Goal: Task Accomplishment & Management: Complete application form

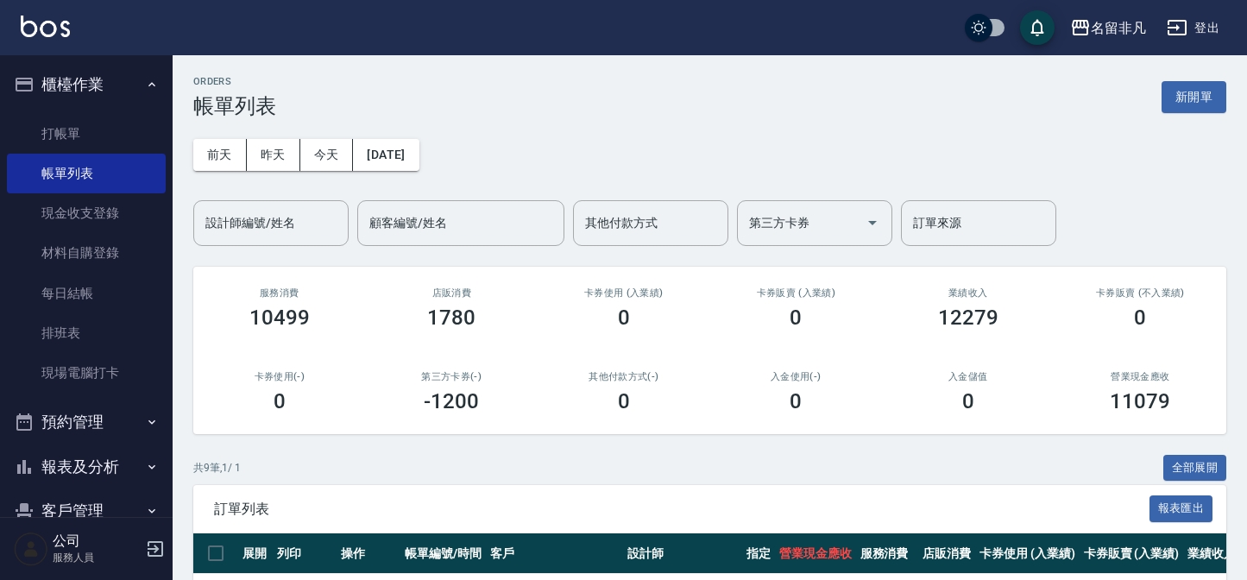
scroll to position [392, 0]
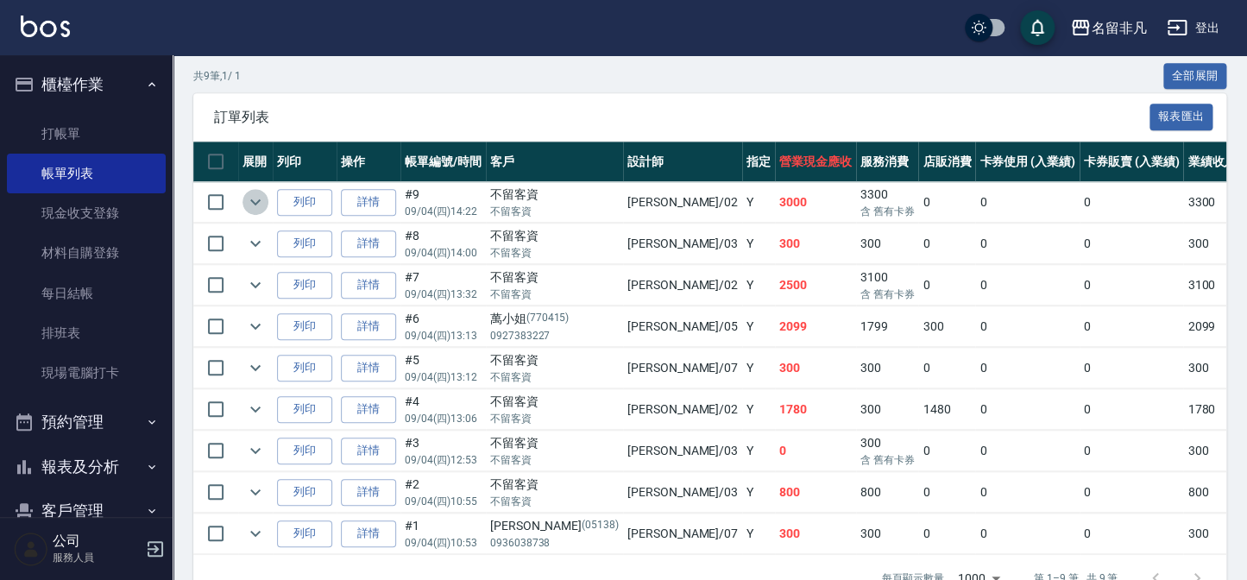
click at [265, 210] on icon "expand row" at bounding box center [255, 202] width 21 height 21
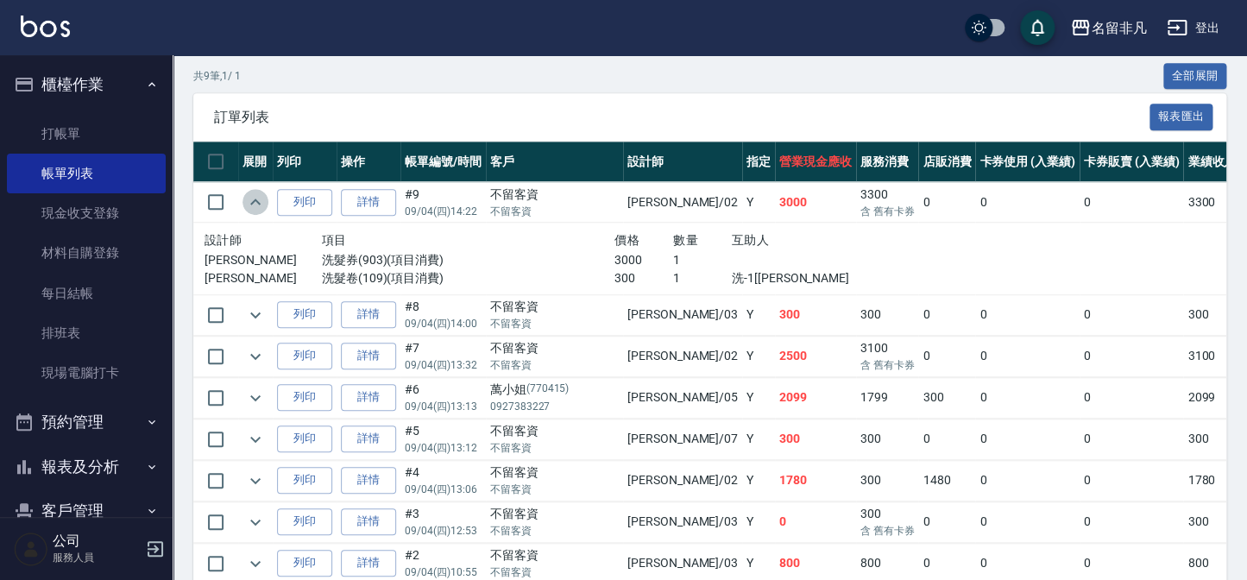
click at [265, 210] on icon "expand row" at bounding box center [255, 202] width 21 height 21
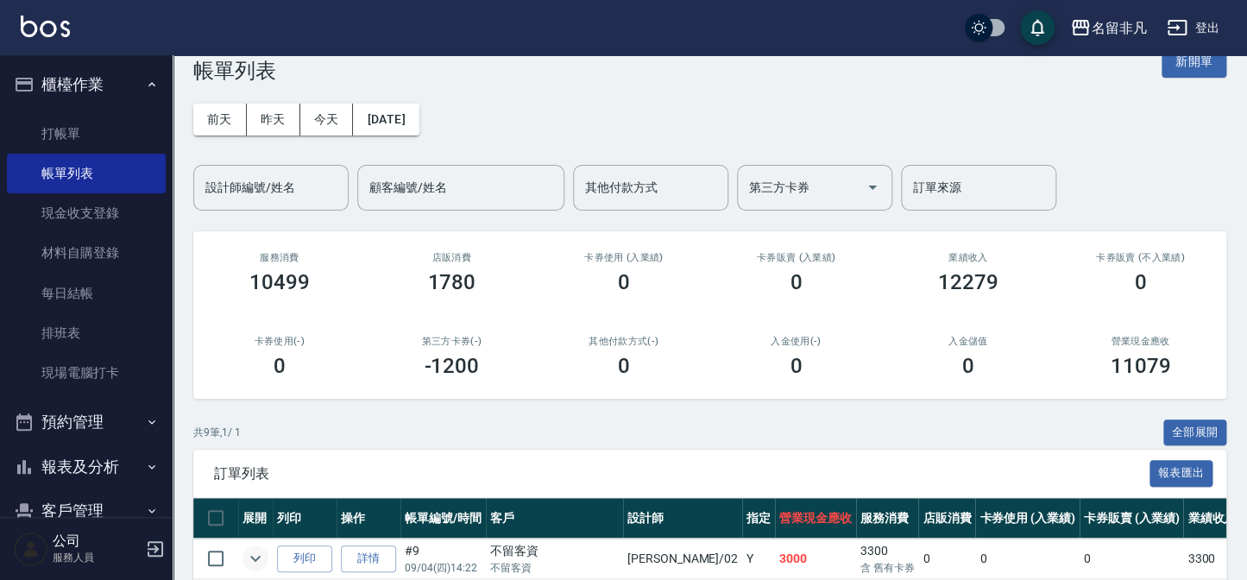
scroll to position [0, 0]
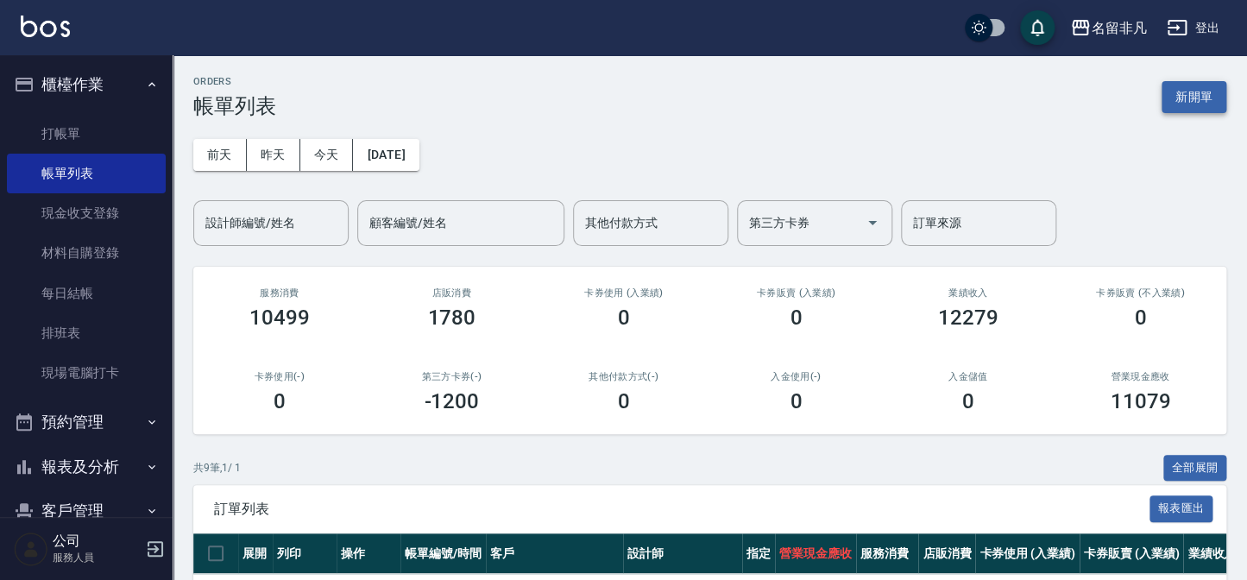
click at [1171, 101] on button "新開單" at bounding box center [1193, 97] width 65 height 32
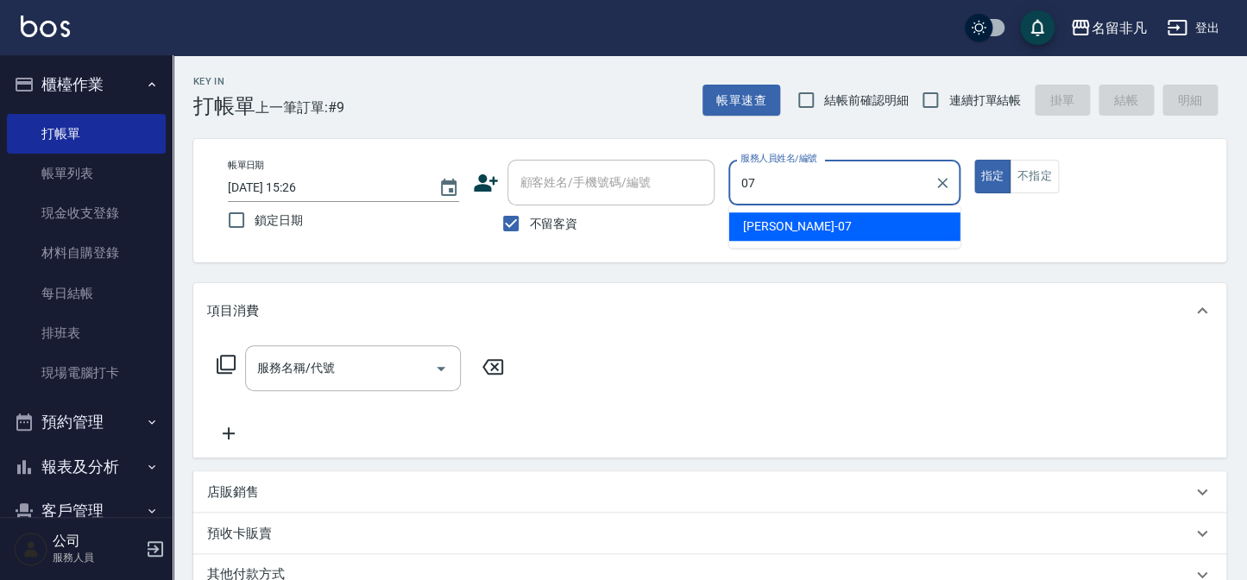
type input "07"
type button "true"
type input "[PERSON_NAME]-07"
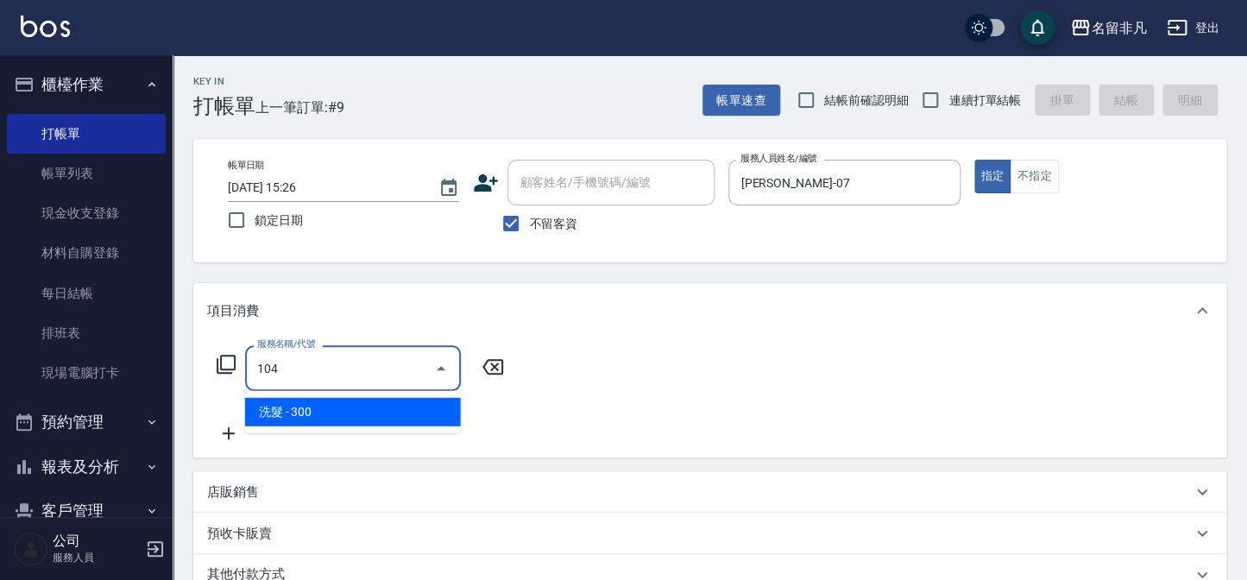
type input "洗髮(104)"
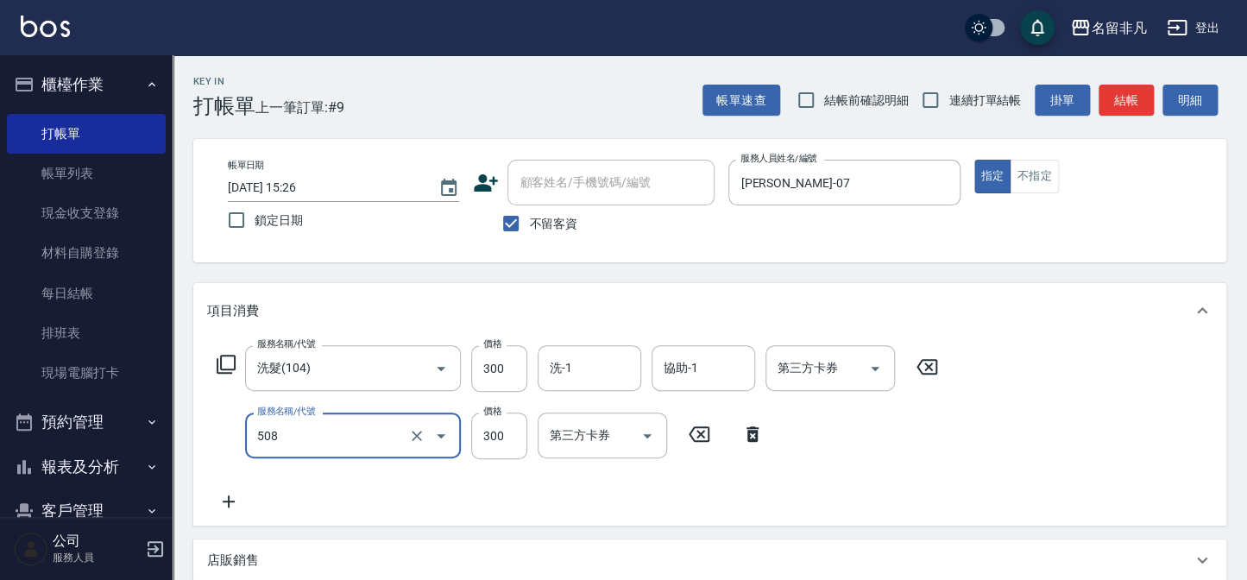
type input "自備護髮(508)"
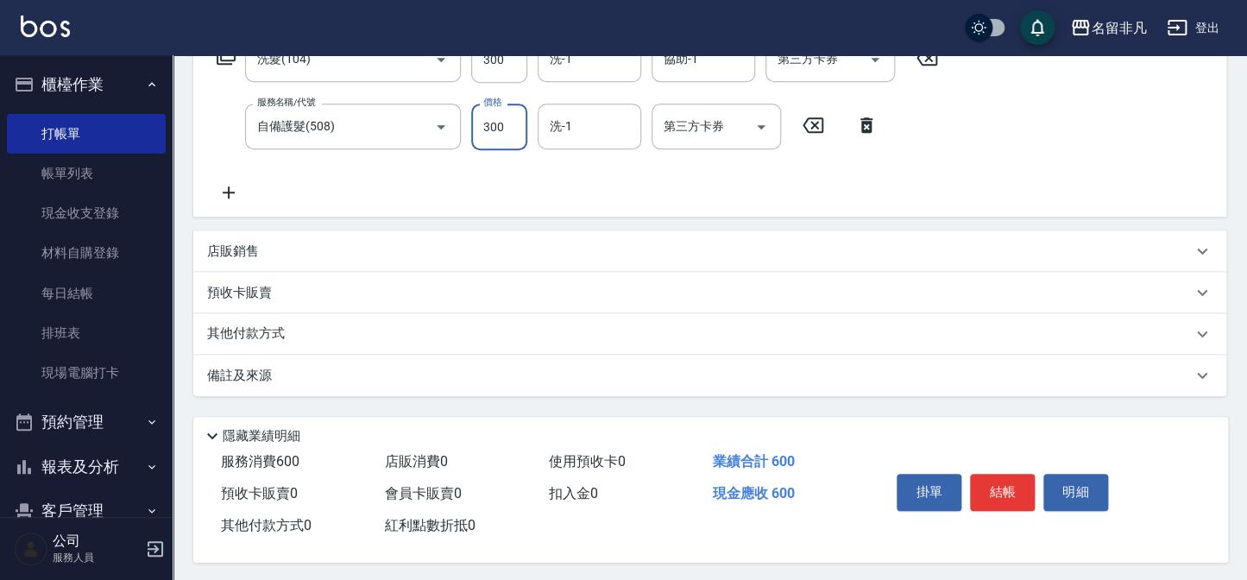
scroll to position [317, 0]
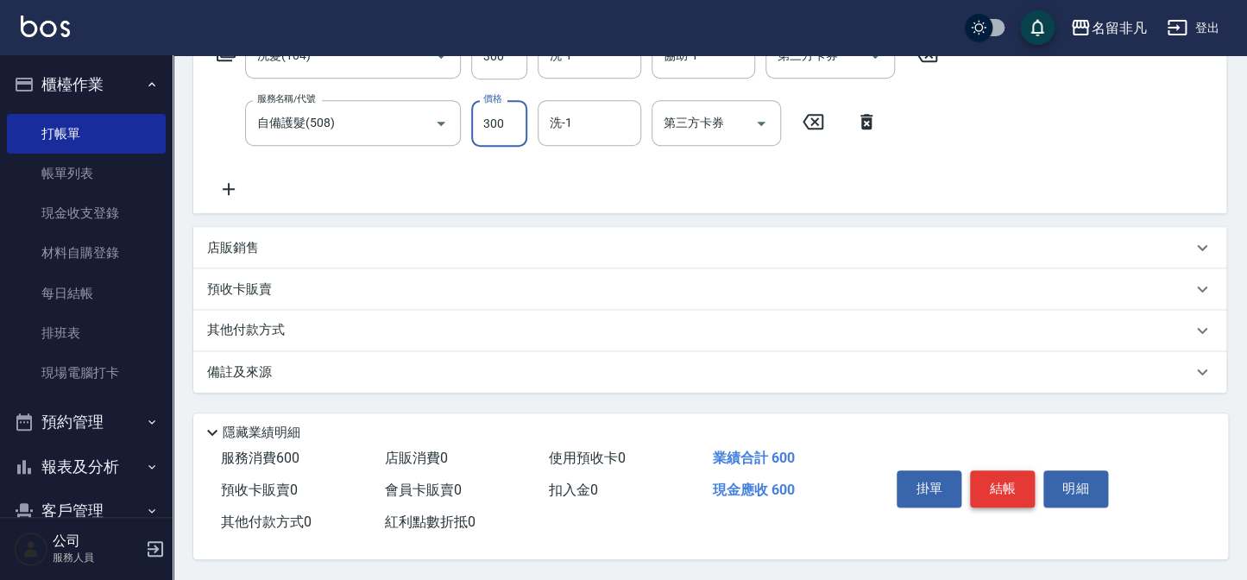
click at [1026, 500] on button "結帳" at bounding box center [1002, 488] width 65 height 36
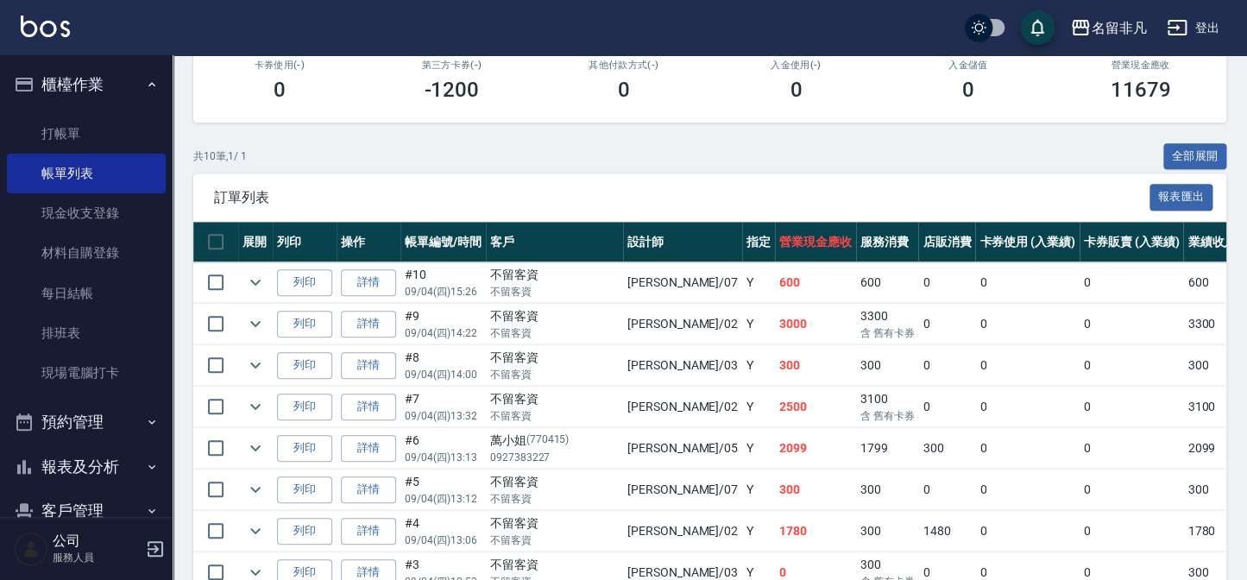
scroll to position [313, 0]
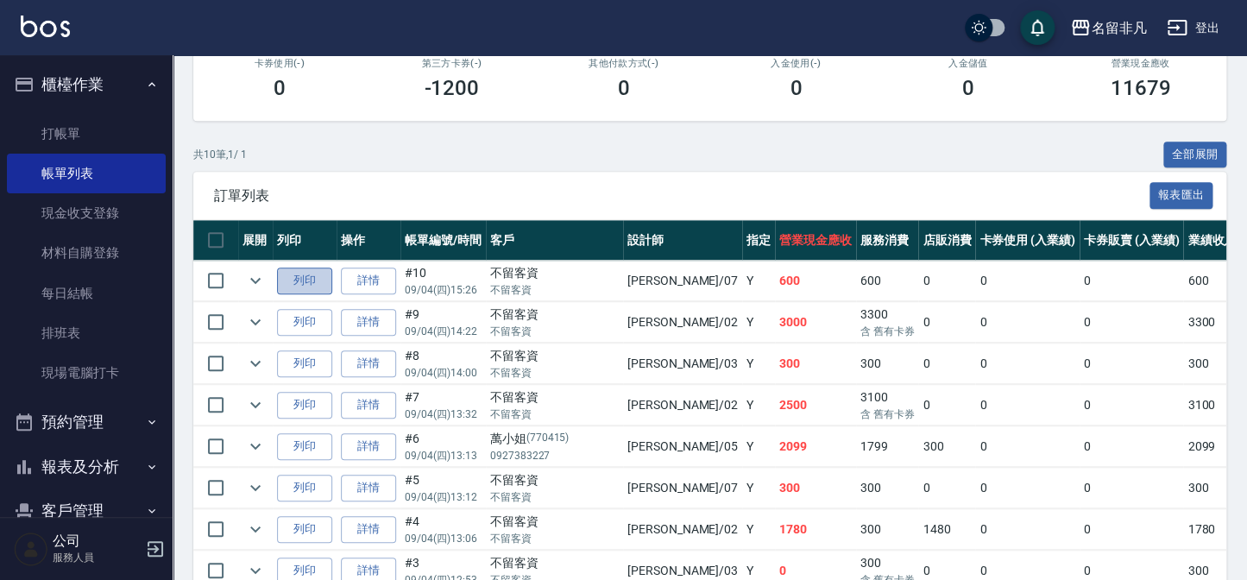
click at [318, 278] on button "列印" at bounding box center [304, 280] width 55 height 27
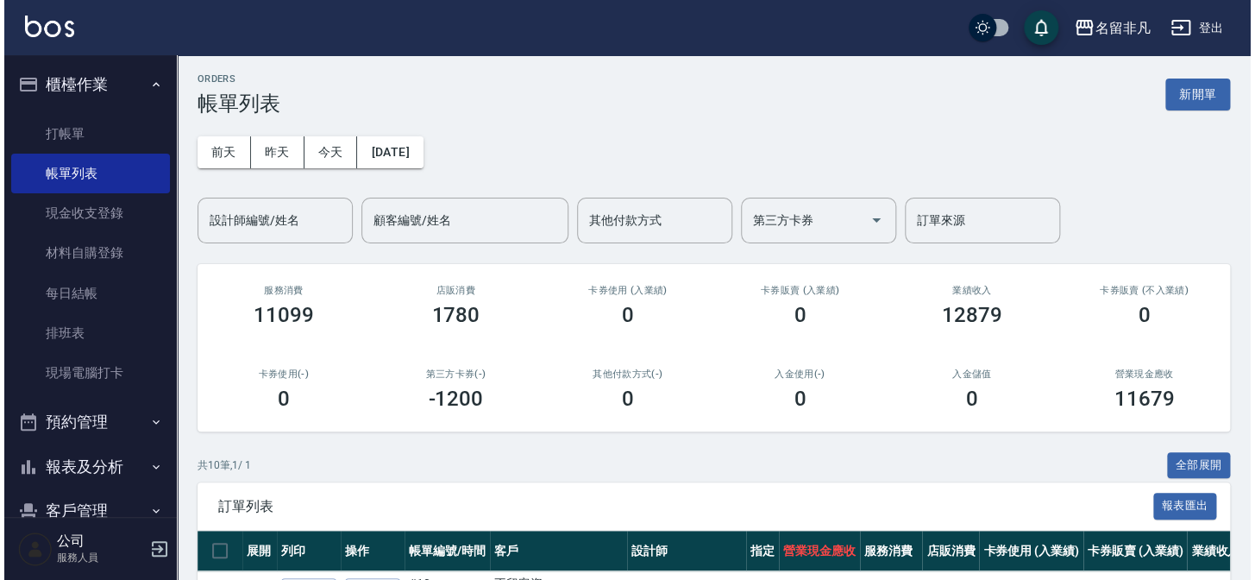
scroll to position [0, 0]
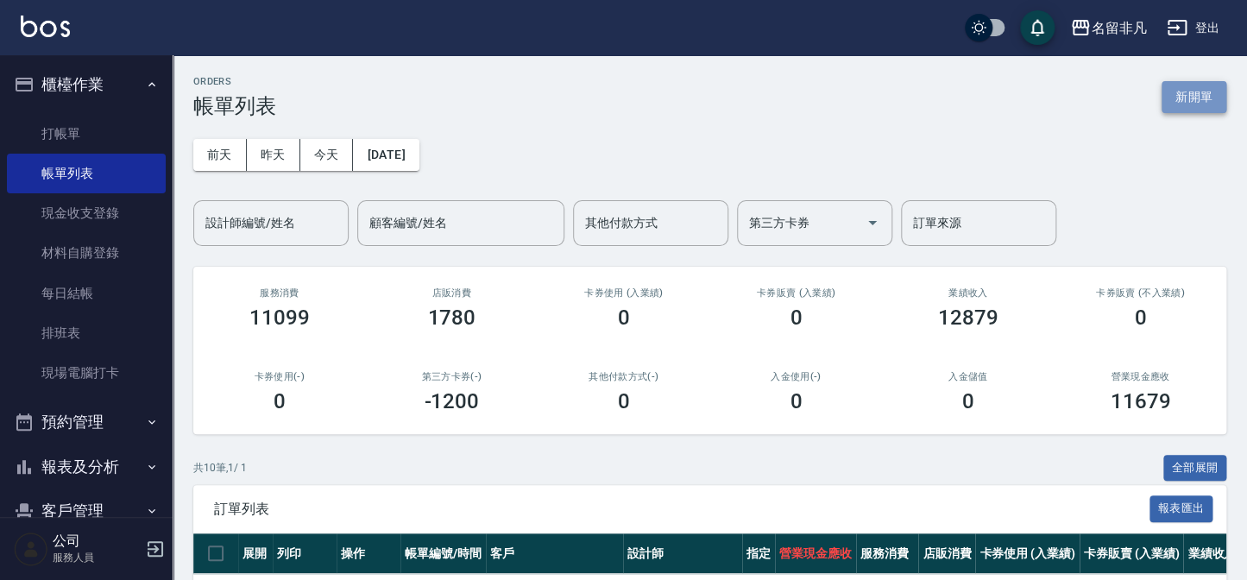
click at [1180, 91] on button "新開單" at bounding box center [1193, 97] width 65 height 32
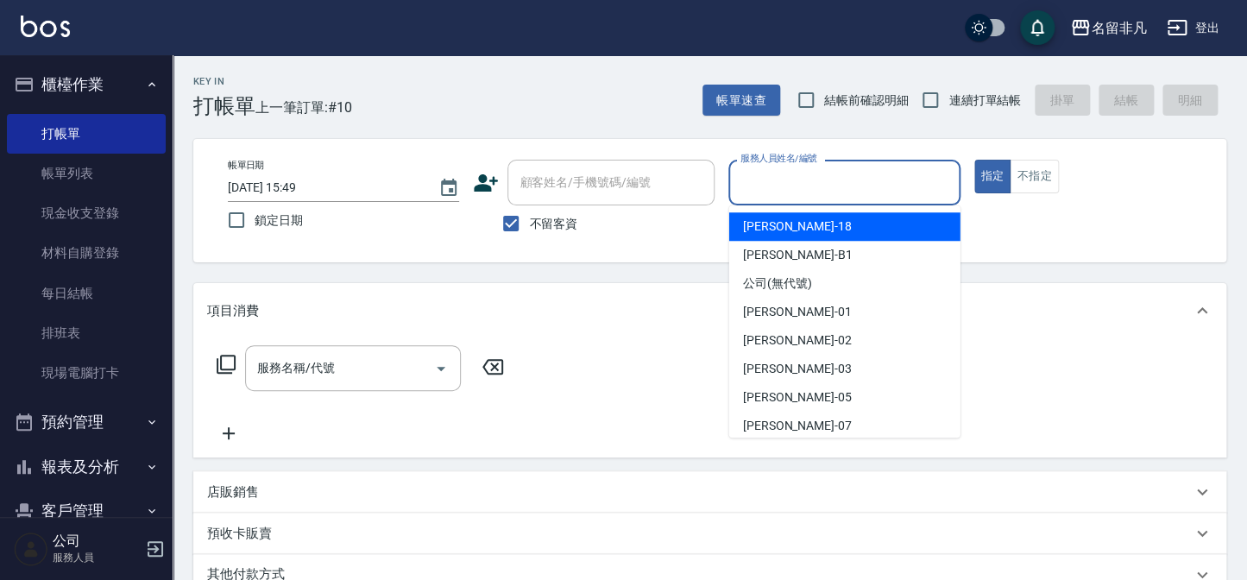
click at [884, 181] on input "服務人員姓名/編號" at bounding box center [844, 182] width 216 height 30
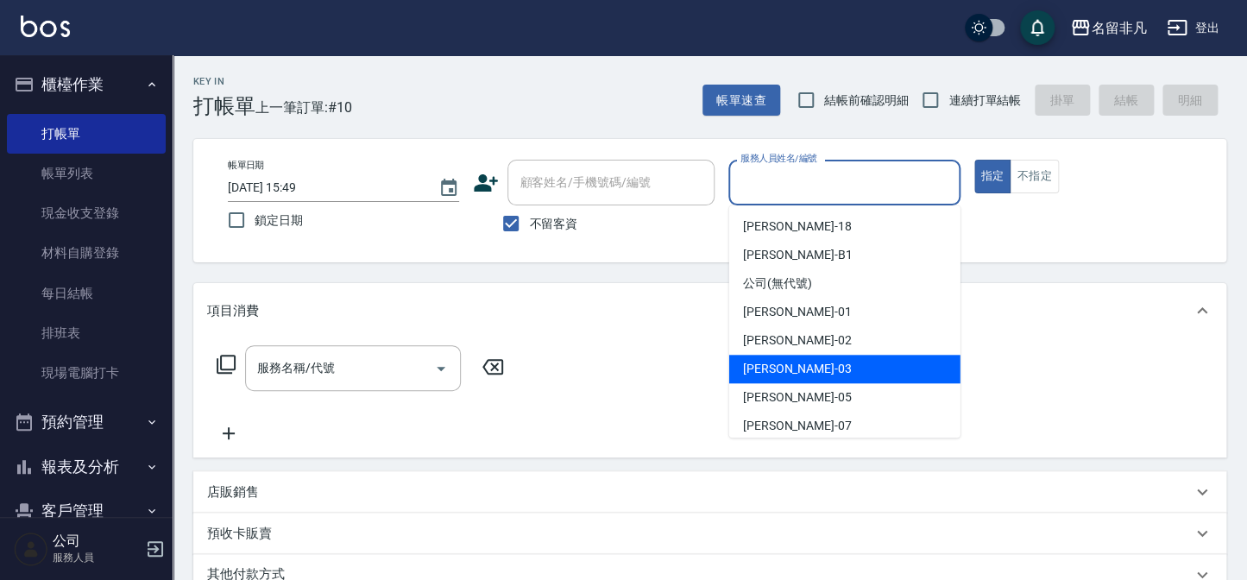
drag, startPoint x: 826, startPoint y: 362, endPoint x: 896, endPoint y: 251, distance: 130.7
click at [833, 359] on div "[PERSON_NAME] -03" at bounding box center [844, 369] width 231 height 28
type input "[PERSON_NAME]-03"
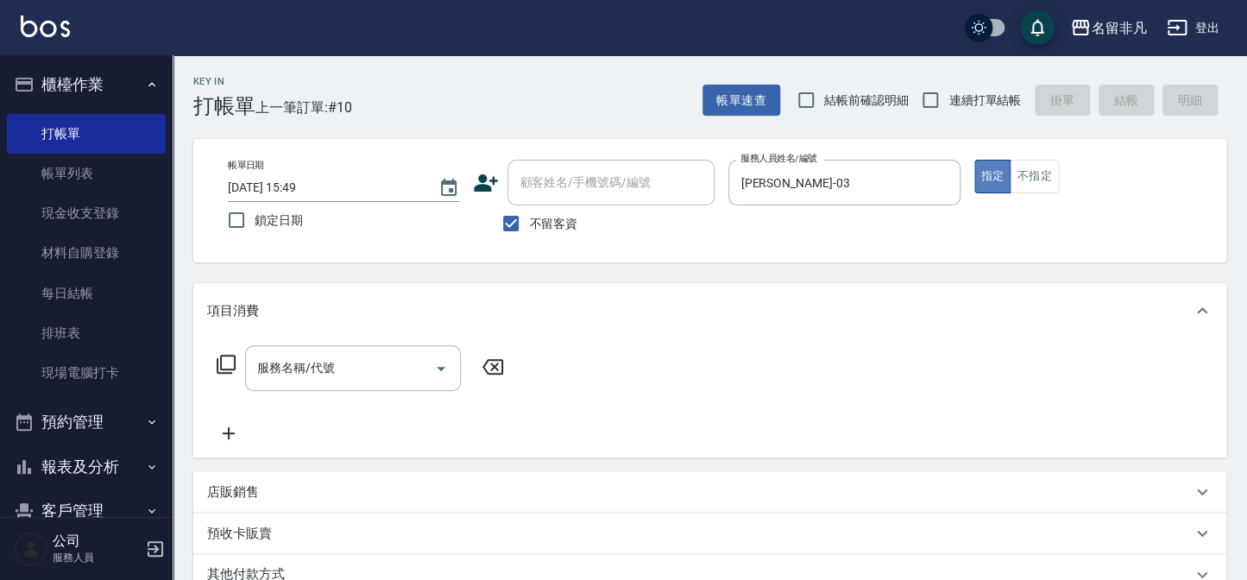
click at [992, 167] on button "指定" at bounding box center [992, 177] width 37 height 34
click at [223, 362] on icon at bounding box center [226, 364] width 21 height 21
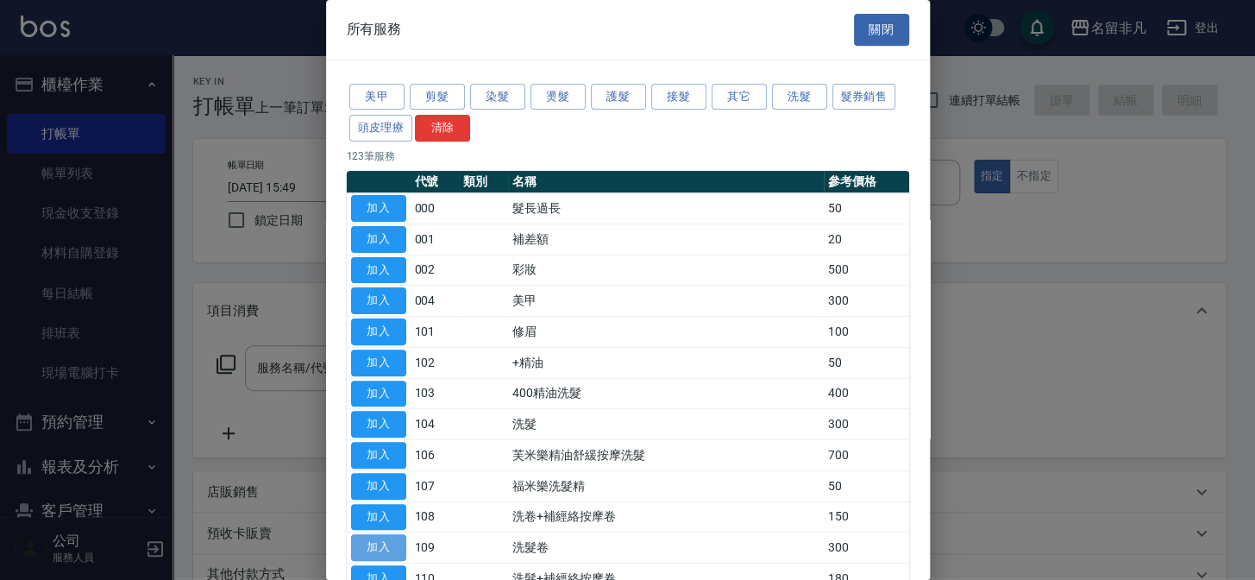
click at [368, 537] on button "加入" at bounding box center [378, 547] width 55 height 27
type input "洗髮卷(109)"
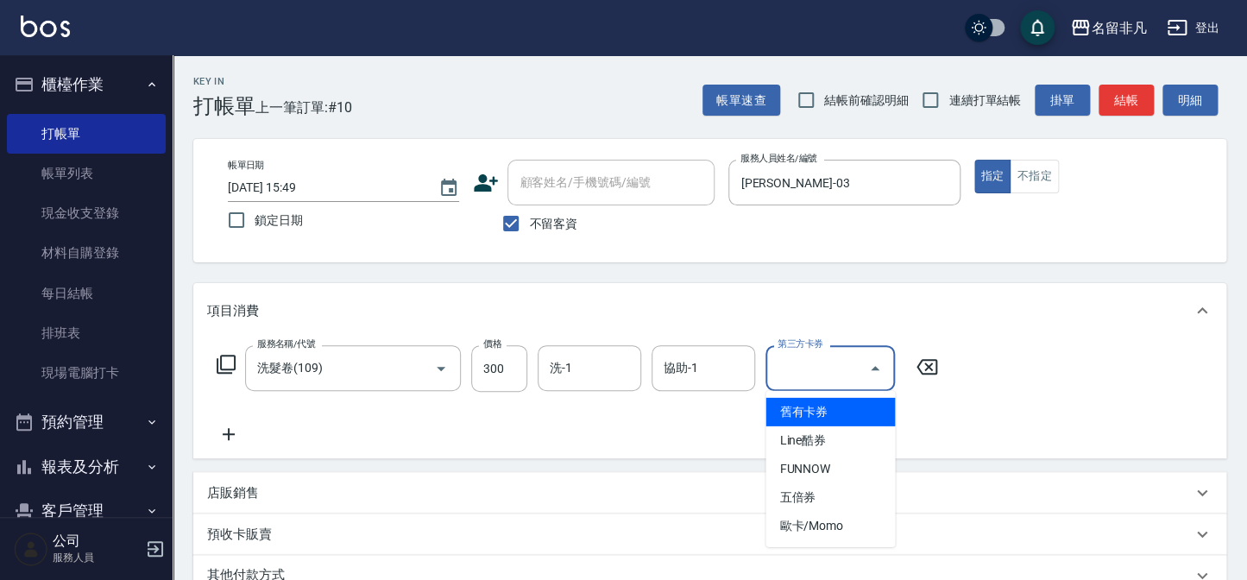
click at [796, 369] on input "第三方卡券" at bounding box center [817, 368] width 88 height 30
click at [822, 413] on span "舊有卡券" at bounding box center [829, 412] width 129 height 28
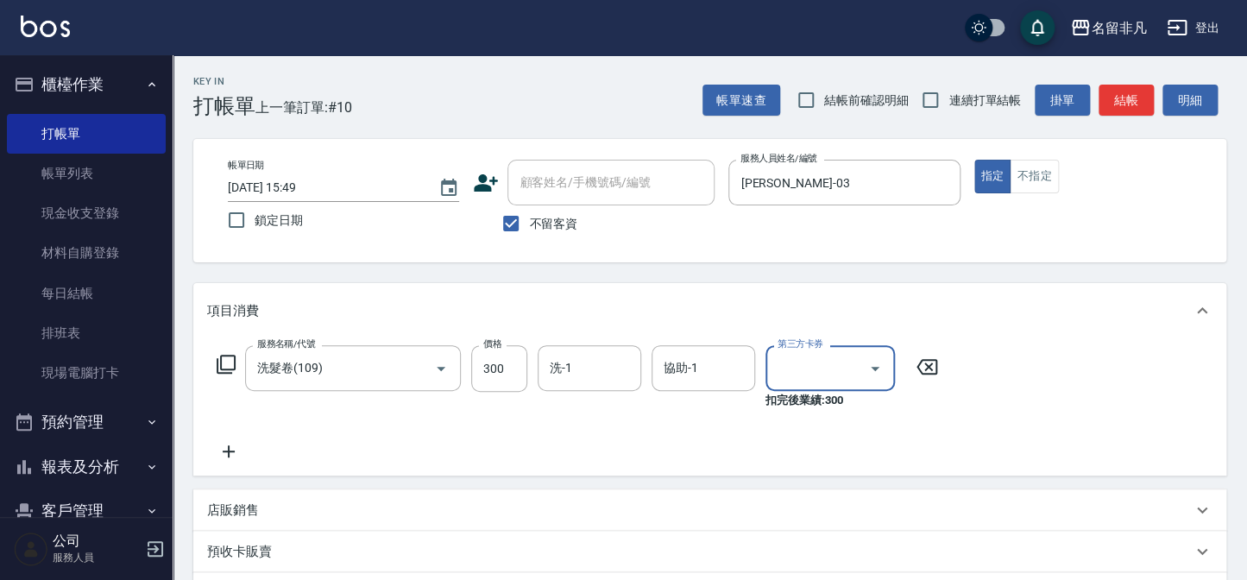
type input "舊有卡券"
click at [226, 450] on icon at bounding box center [229, 451] width 12 height 12
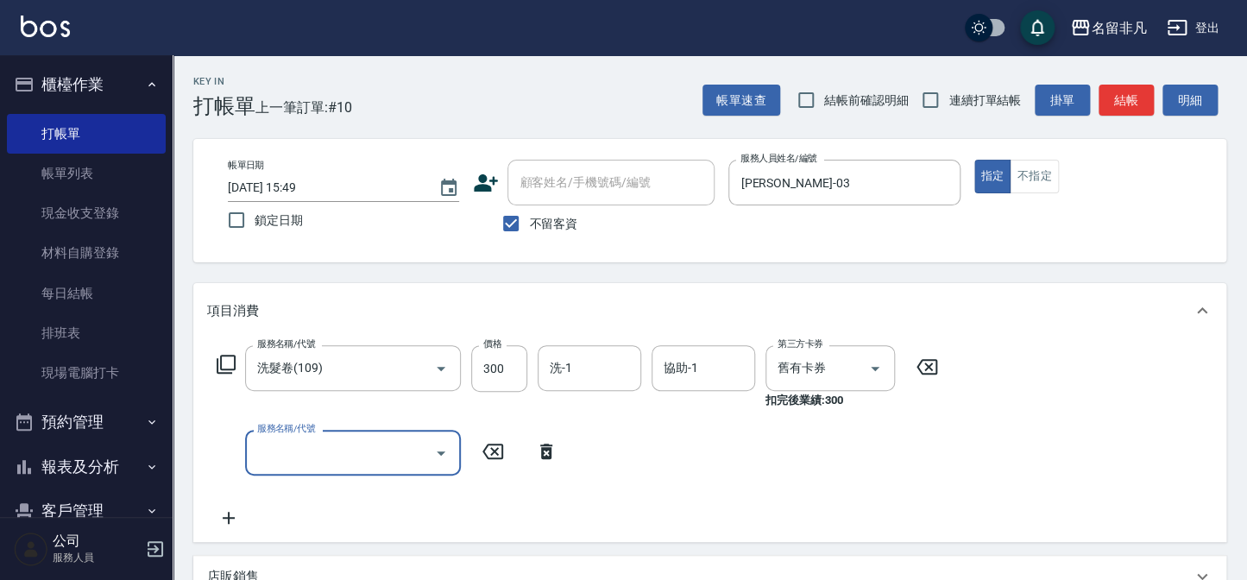
click at [228, 362] on icon at bounding box center [226, 364] width 21 height 21
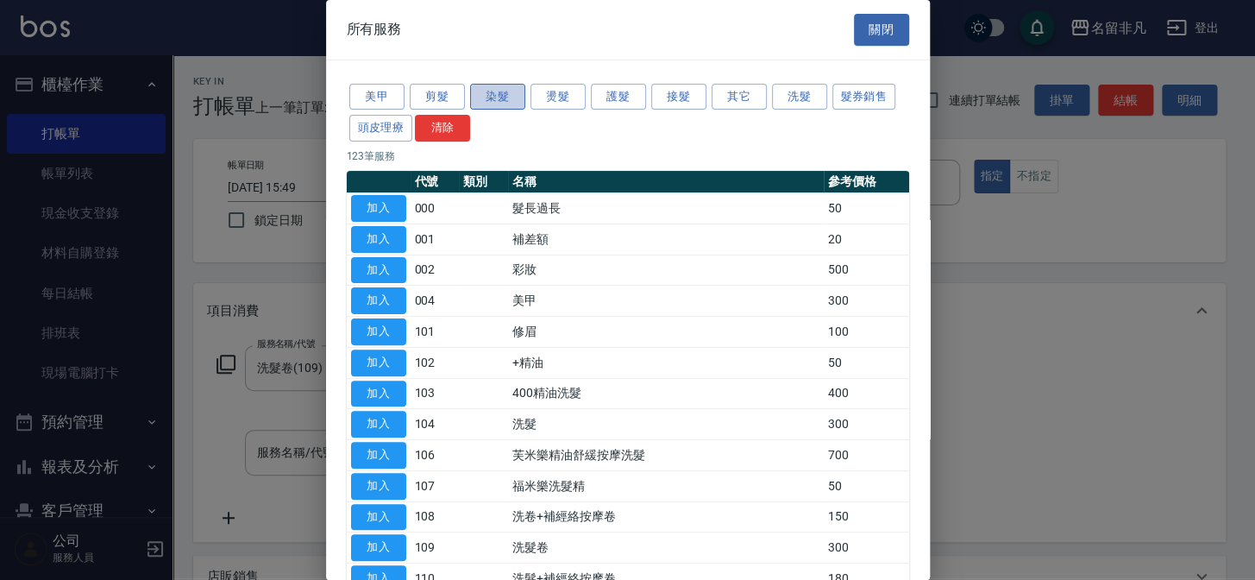
click at [506, 95] on button "染髮" at bounding box center [497, 97] width 55 height 27
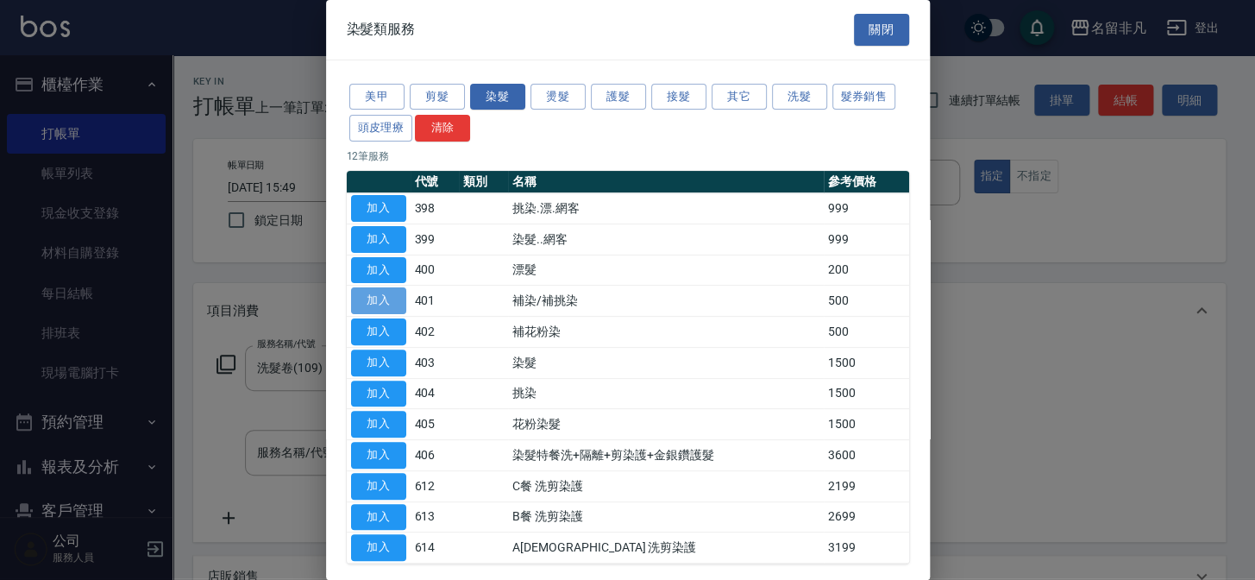
click at [374, 293] on button "加入" at bounding box center [378, 300] width 55 height 27
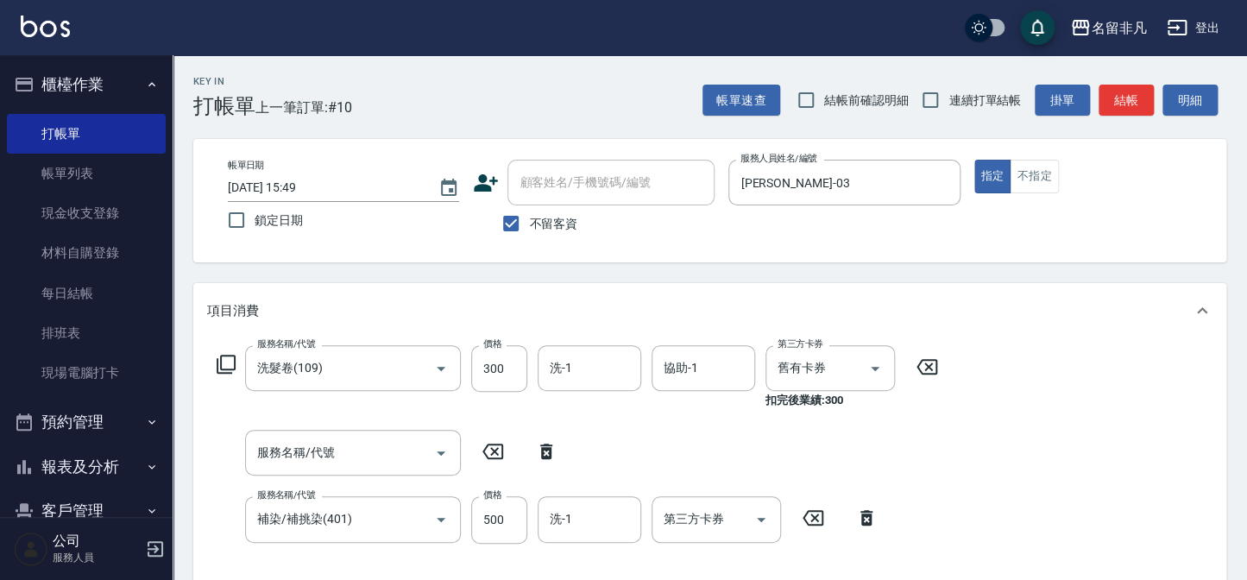
click at [545, 443] on icon at bounding box center [546, 451] width 43 height 21
type input "補染/補挑染(401)"
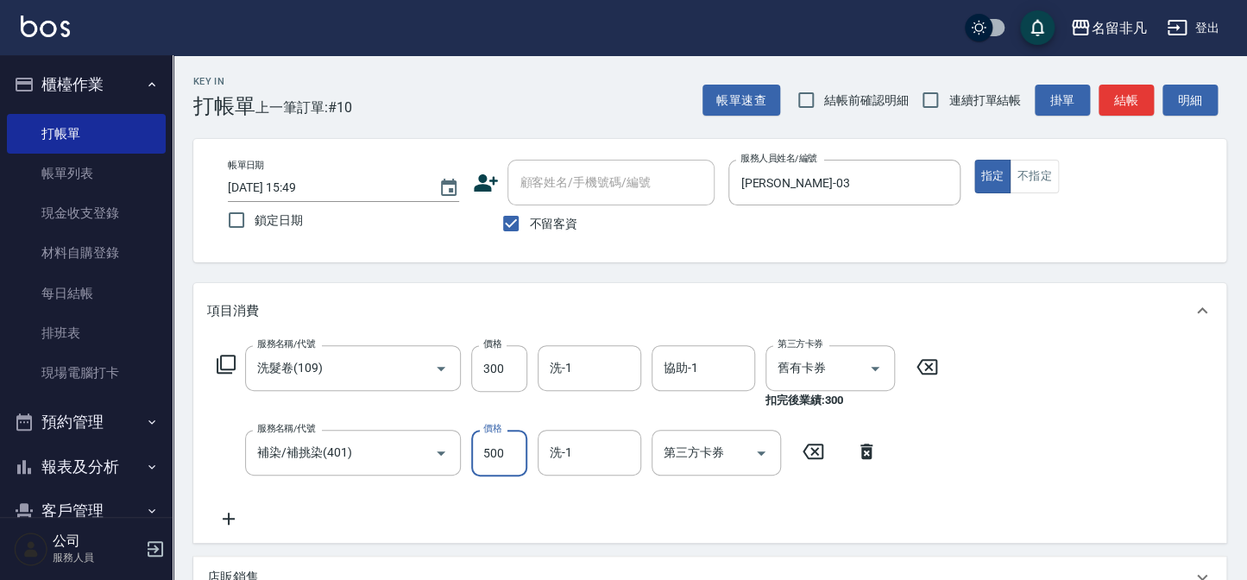
click at [507, 449] on input "500" at bounding box center [499, 453] width 56 height 47
click at [489, 447] on input "7700" at bounding box center [499, 453] width 56 height 47
type input "700"
click at [232, 518] on icon at bounding box center [229, 519] width 12 height 12
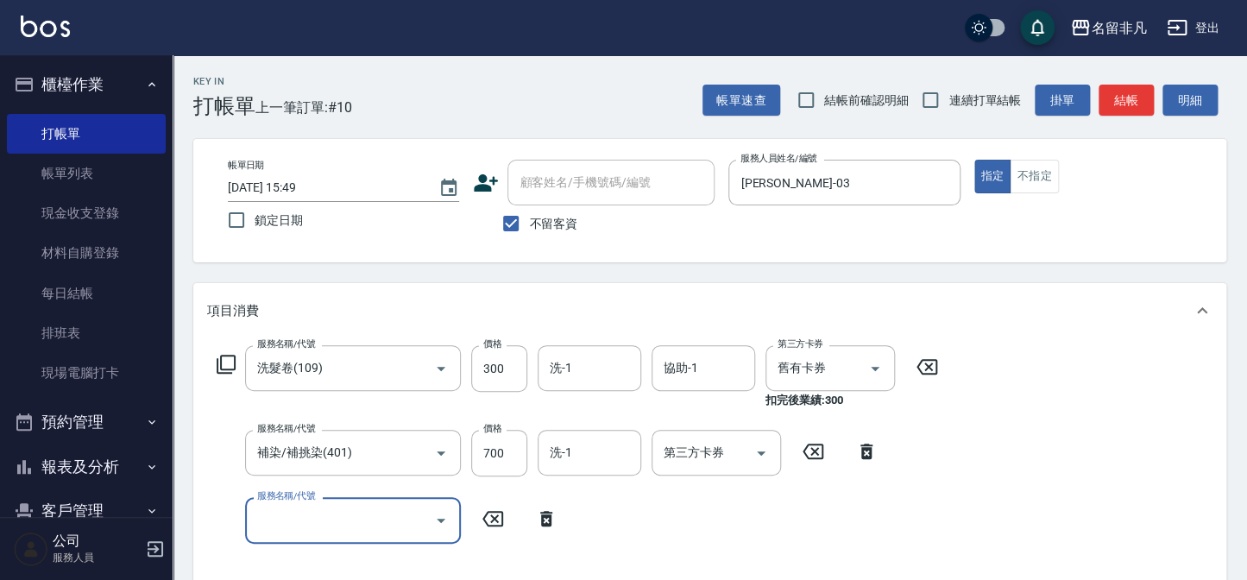
click at [227, 361] on icon at bounding box center [226, 364] width 21 height 21
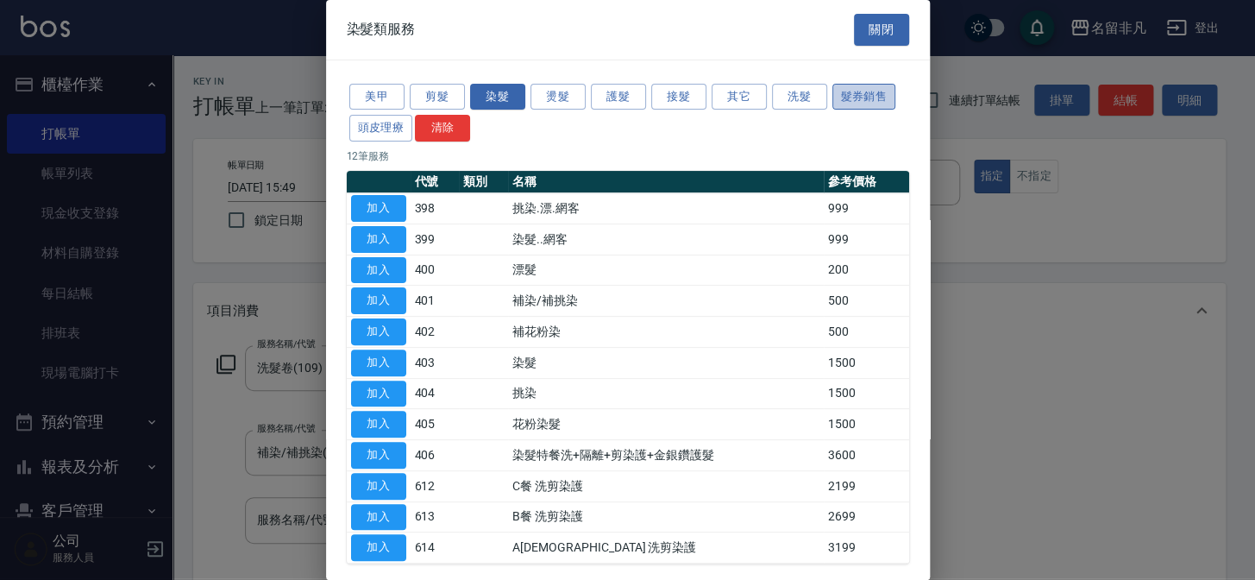
click at [855, 88] on button "髮券銷售" at bounding box center [865, 97] width 64 height 27
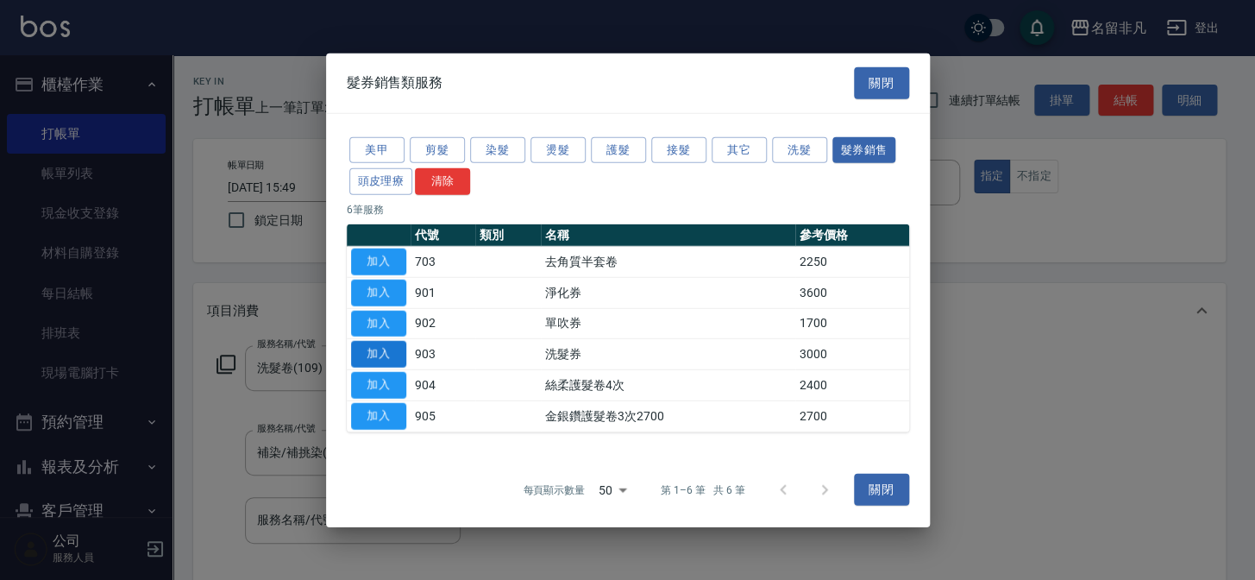
click at [377, 344] on button "加入" at bounding box center [378, 354] width 55 height 27
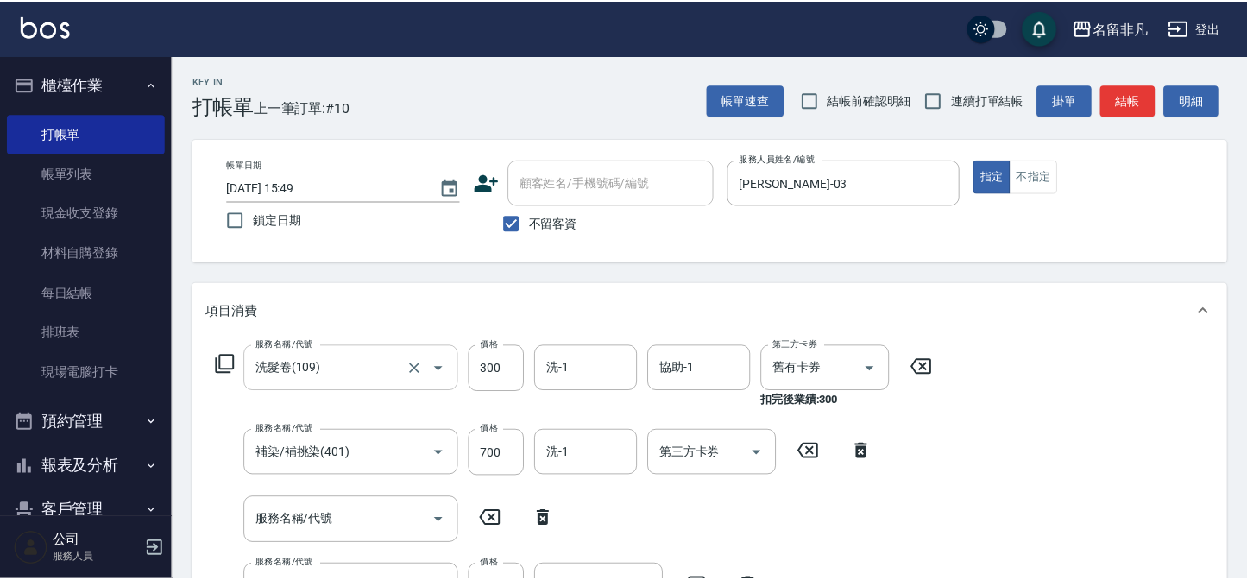
scroll to position [22, 0]
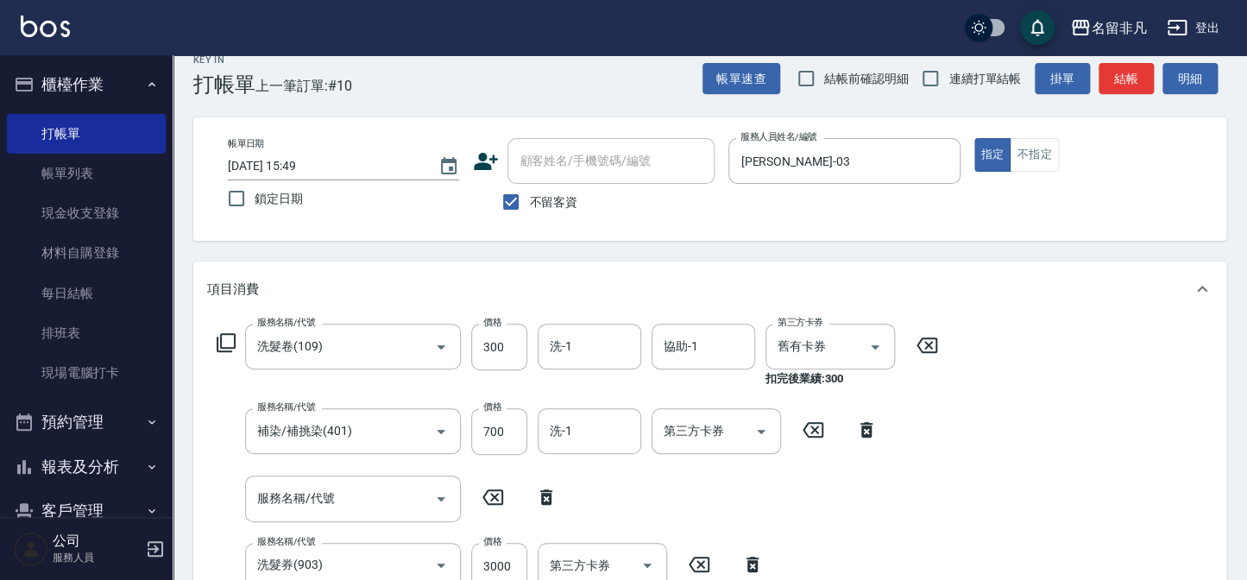
click at [541, 494] on icon at bounding box center [546, 497] width 12 height 16
type input "洗髮券(903)"
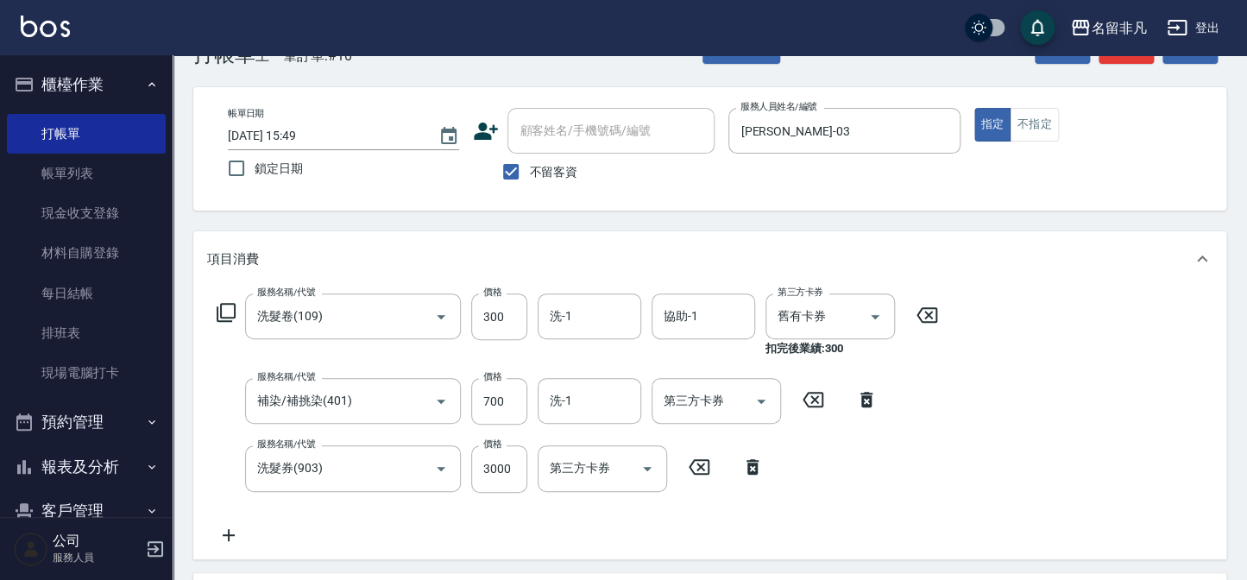
scroll to position [0, 0]
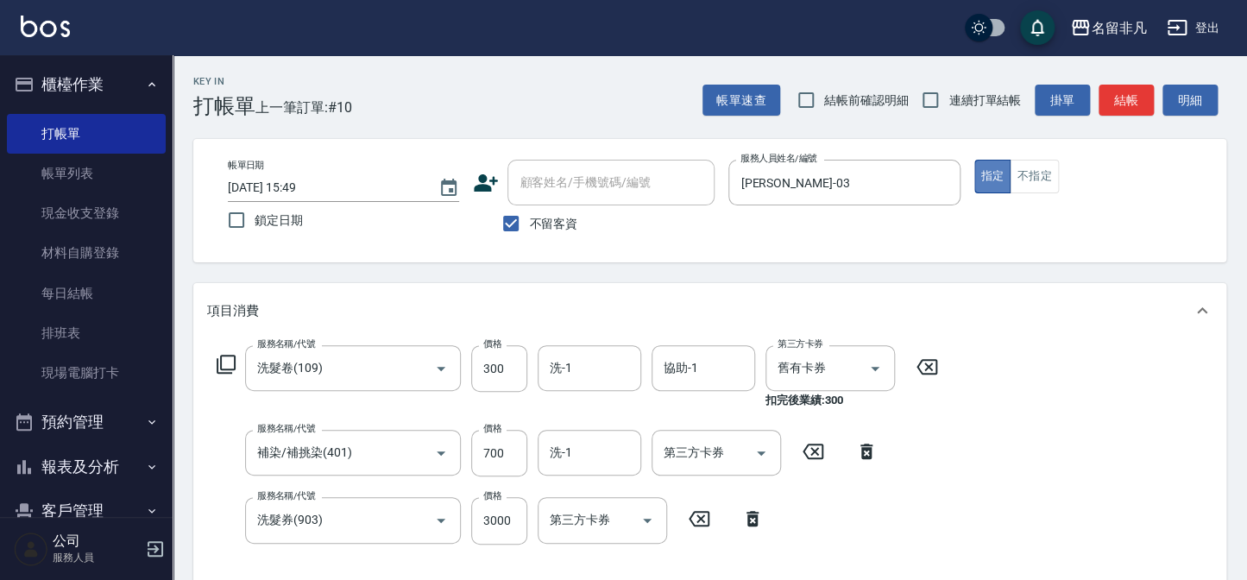
click at [989, 175] on button "指定" at bounding box center [992, 177] width 37 height 34
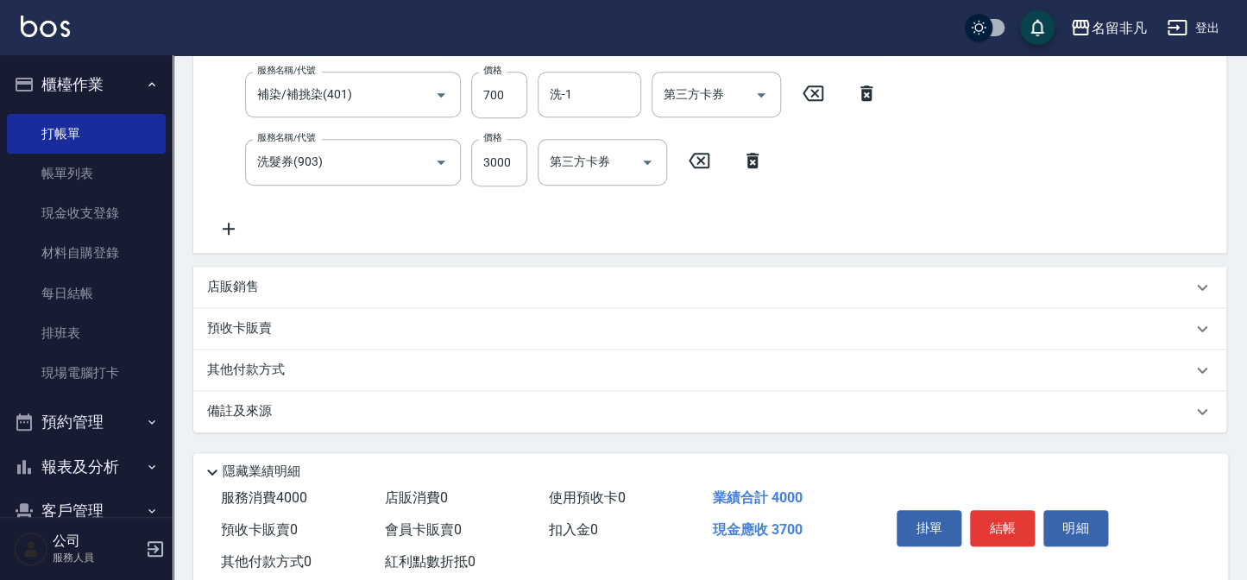
scroll to position [401, 0]
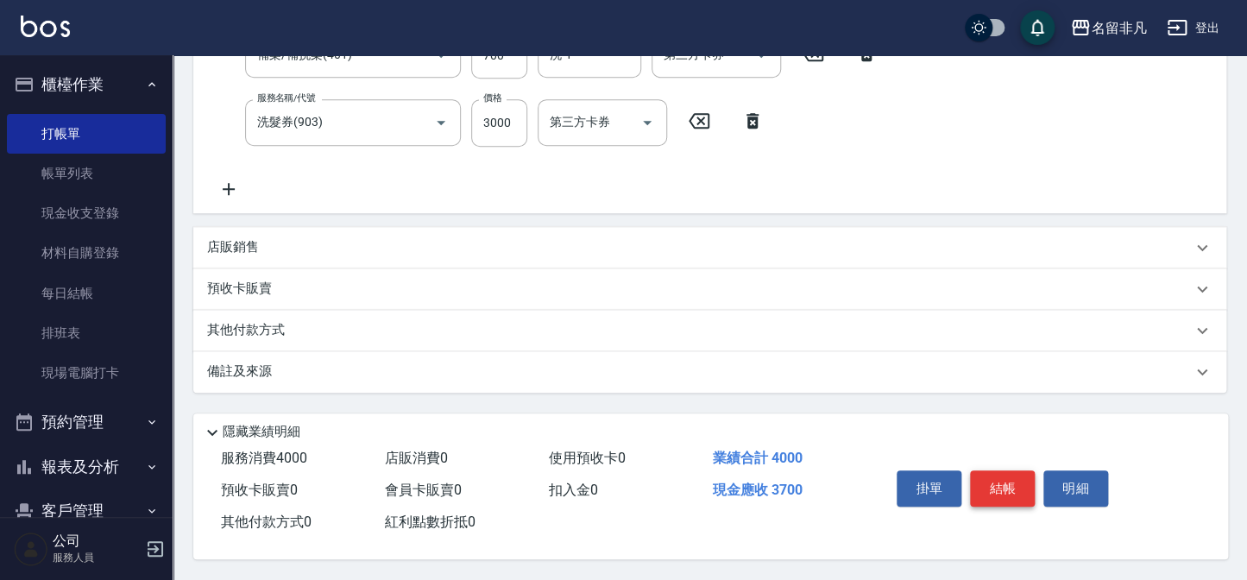
click at [1010, 475] on button "結帳" at bounding box center [1002, 488] width 65 height 36
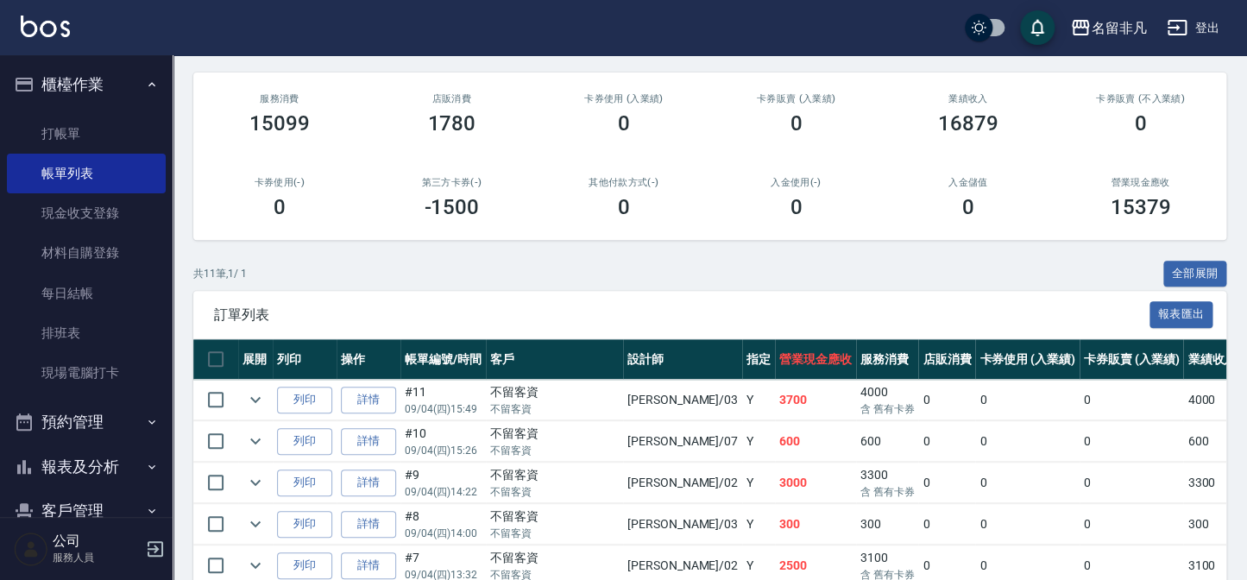
scroll to position [235, 0]
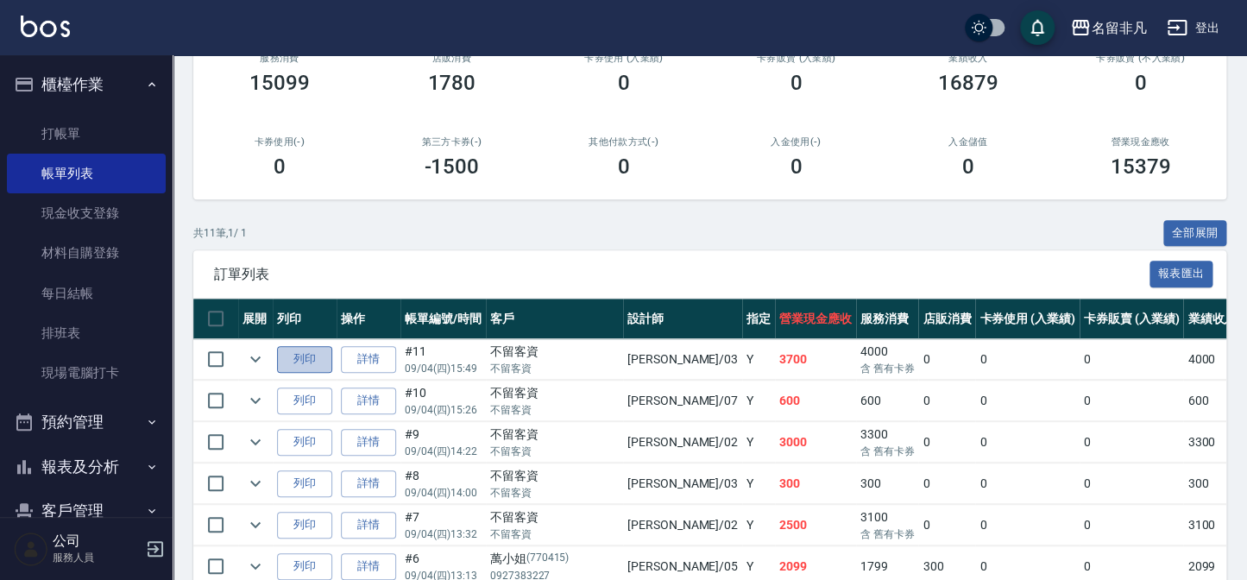
click at [302, 355] on button "列印" at bounding box center [304, 359] width 55 height 27
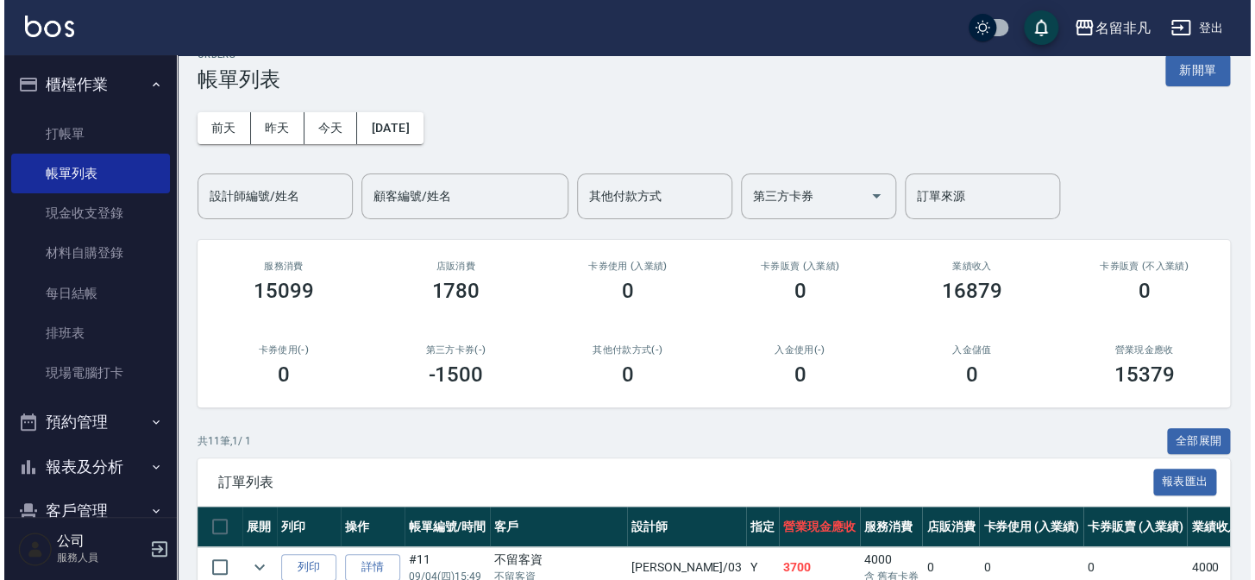
scroll to position [0, 0]
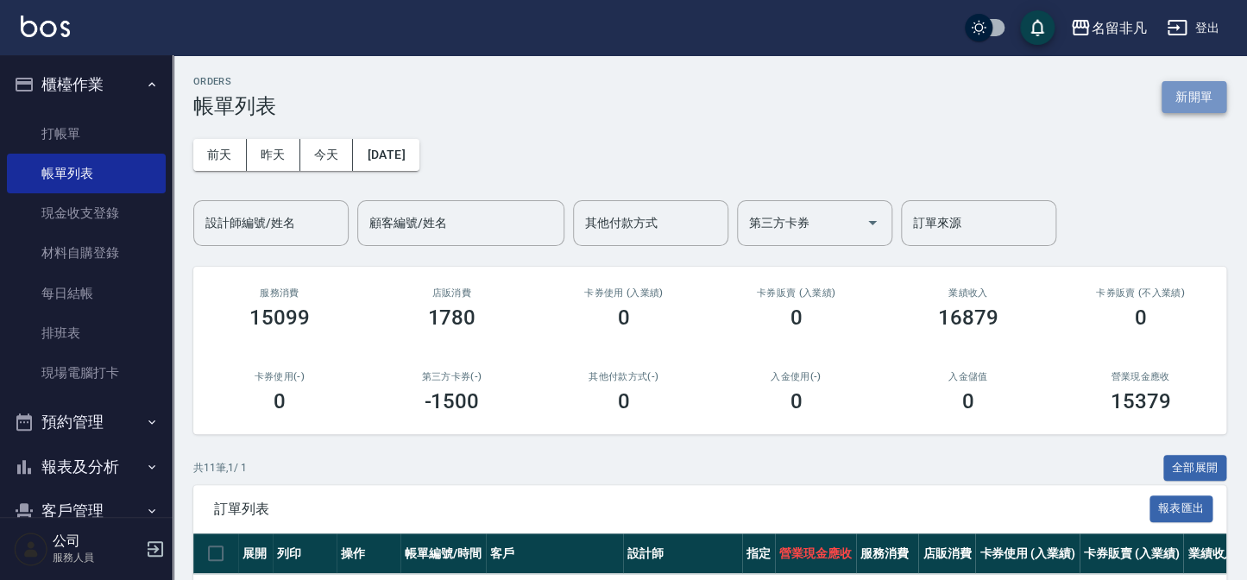
click at [1186, 99] on button "新開單" at bounding box center [1193, 97] width 65 height 32
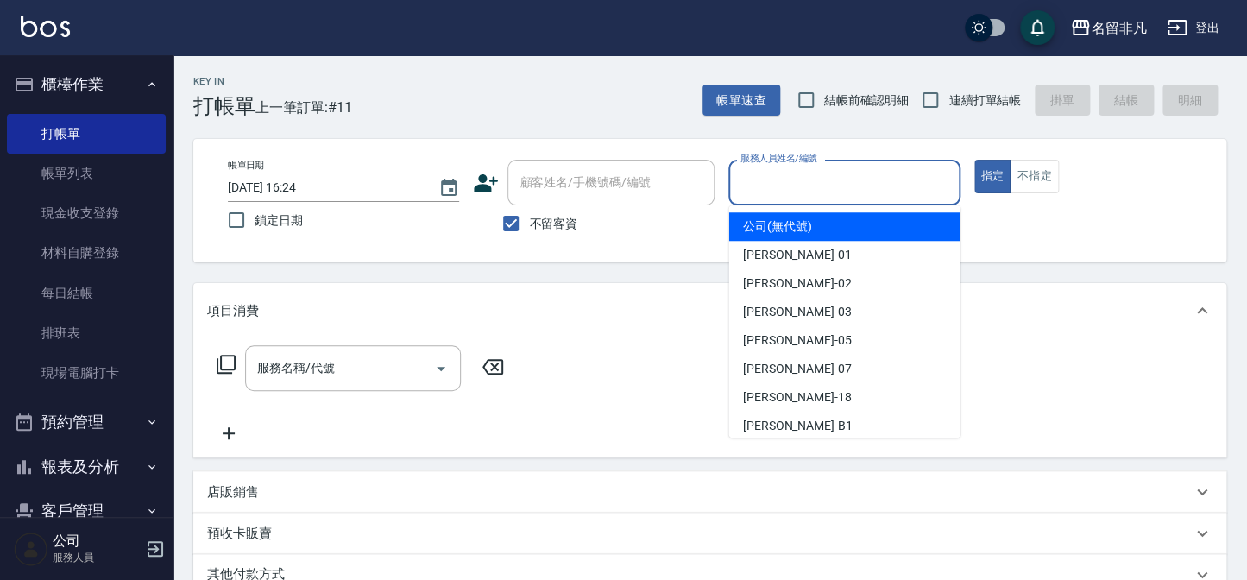
drag, startPoint x: 855, startPoint y: 185, endPoint x: 928, endPoint y: 157, distance: 78.4
click at [858, 186] on input "服務人員姓名/編號" at bounding box center [844, 182] width 216 height 30
drag, startPoint x: 990, startPoint y: 165, endPoint x: 897, endPoint y: 190, distance: 96.5
click at [986, 166] on button "指定" at bounding box center [992, 177] width 37 height 34
click at [843, 183] on input "服務人員姓名/編號" at bounding box center [844, 182] width 216 height 30
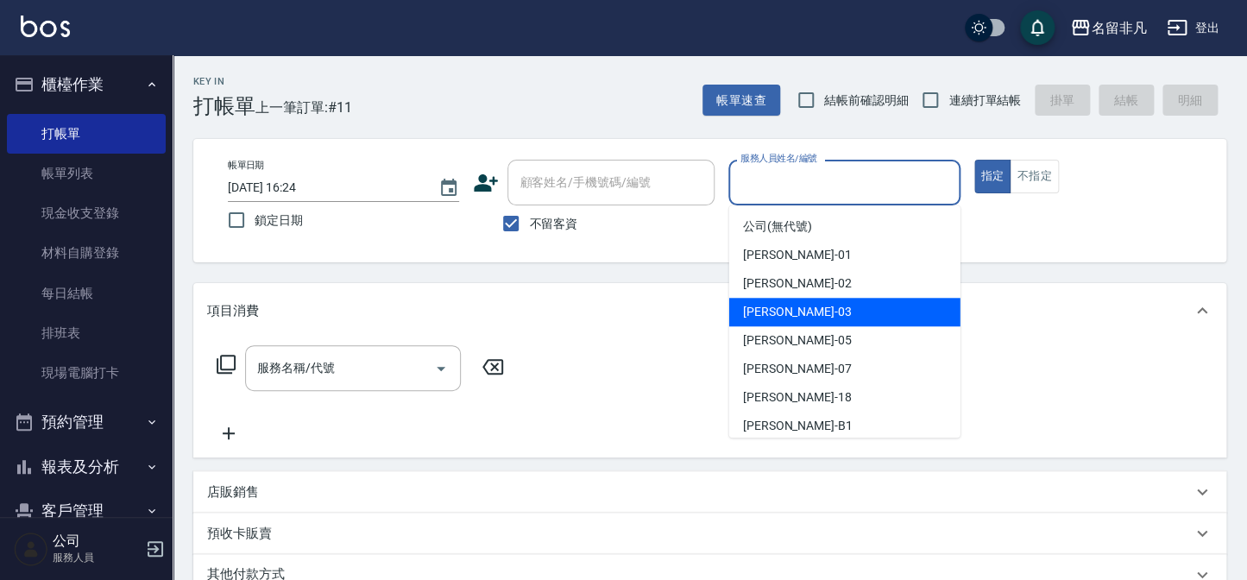
click at [813, 311] on div "[PERSON_NAME] -03" at bounding box center [844, 312] width 231 height 28
type input "[PERSON_NAME]-03"
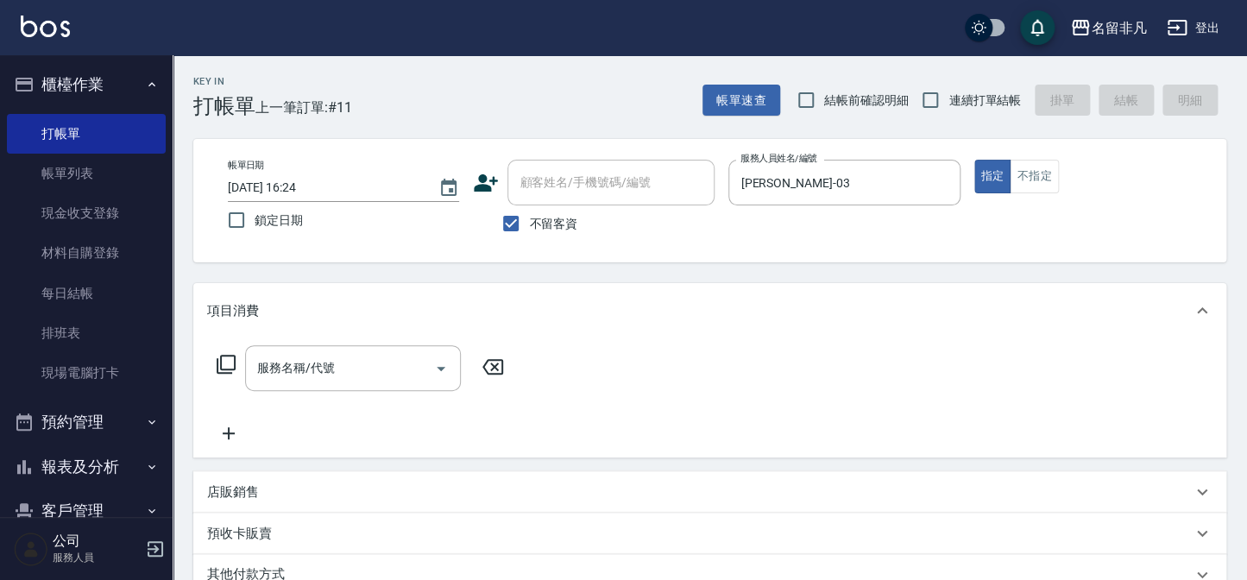
click at [226, 362] on icon at bounding box center [226, 364] width 21 height 21
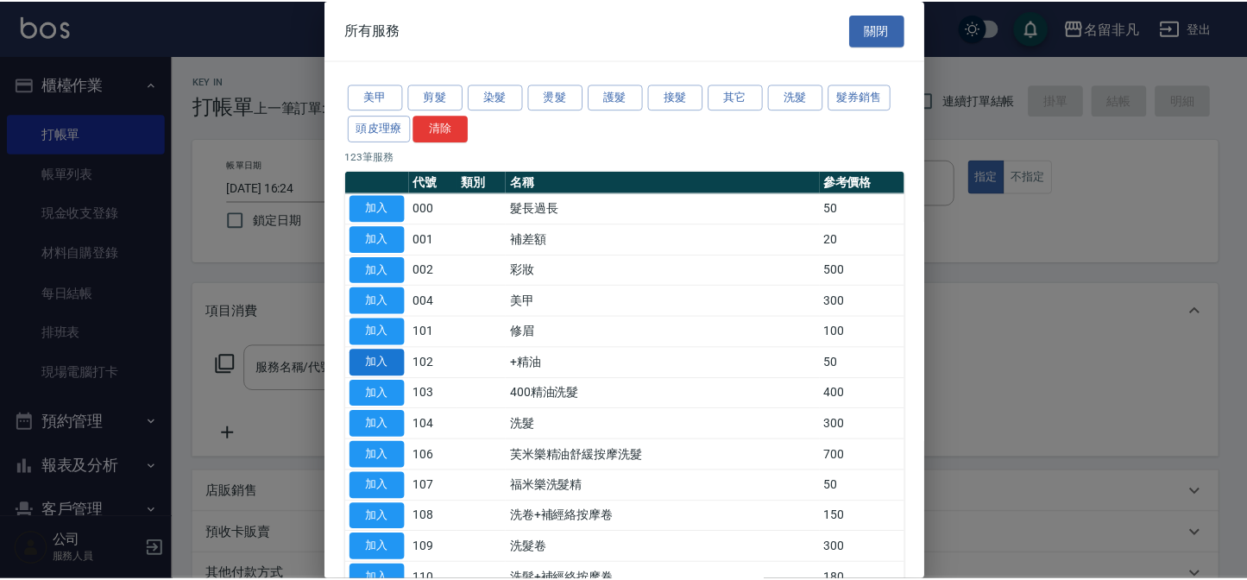
scroll to position [78, 0]
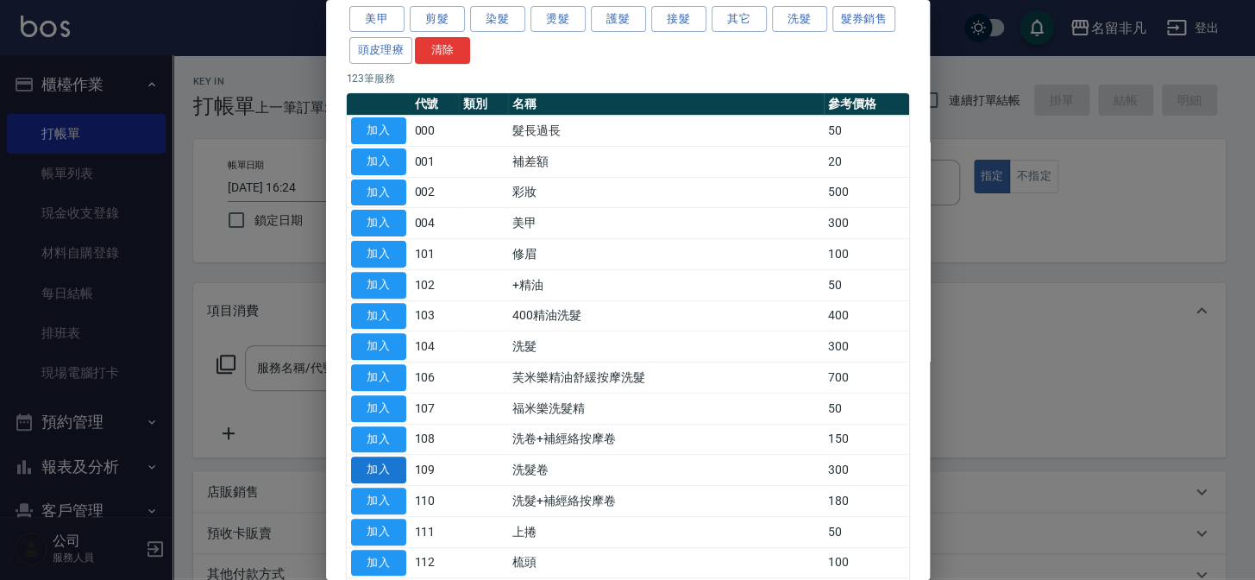
click at [396, 458] on button "加入" at bounding box center [378, 469] width 55 height 27
type input "洗髮卷(109)"
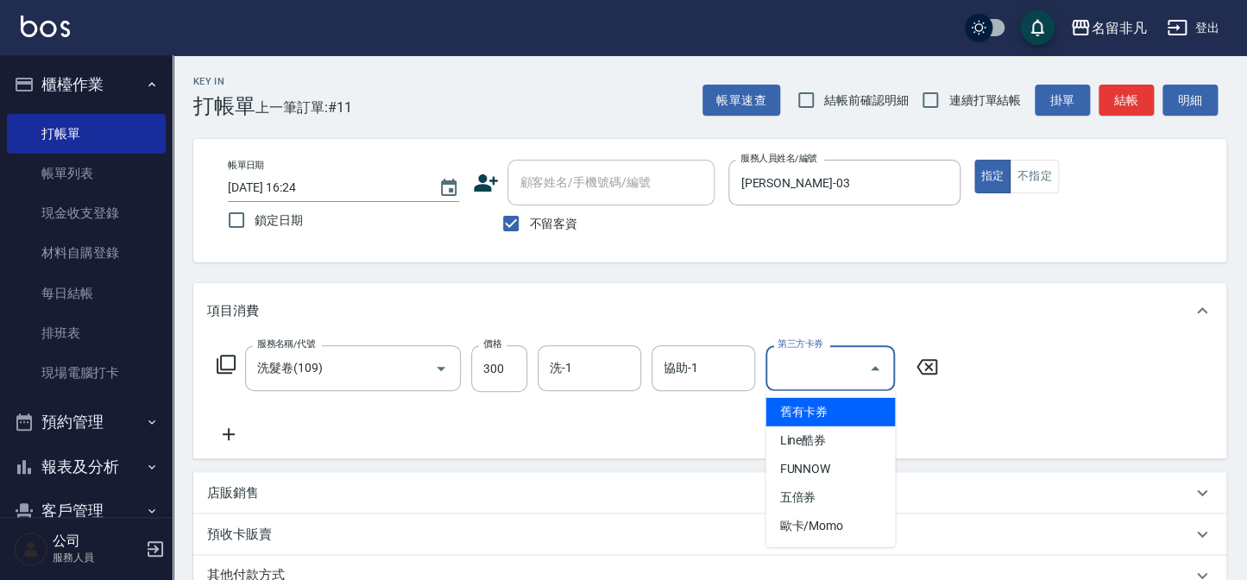
click at [793, 368] on input "第三方卡券" at bounding box center [817, 368] width 88 height 30
click at [832, 409] on span "舊有卡券" at bounding box center [829, 412] width 129 height 28
type input "舊有卡券"
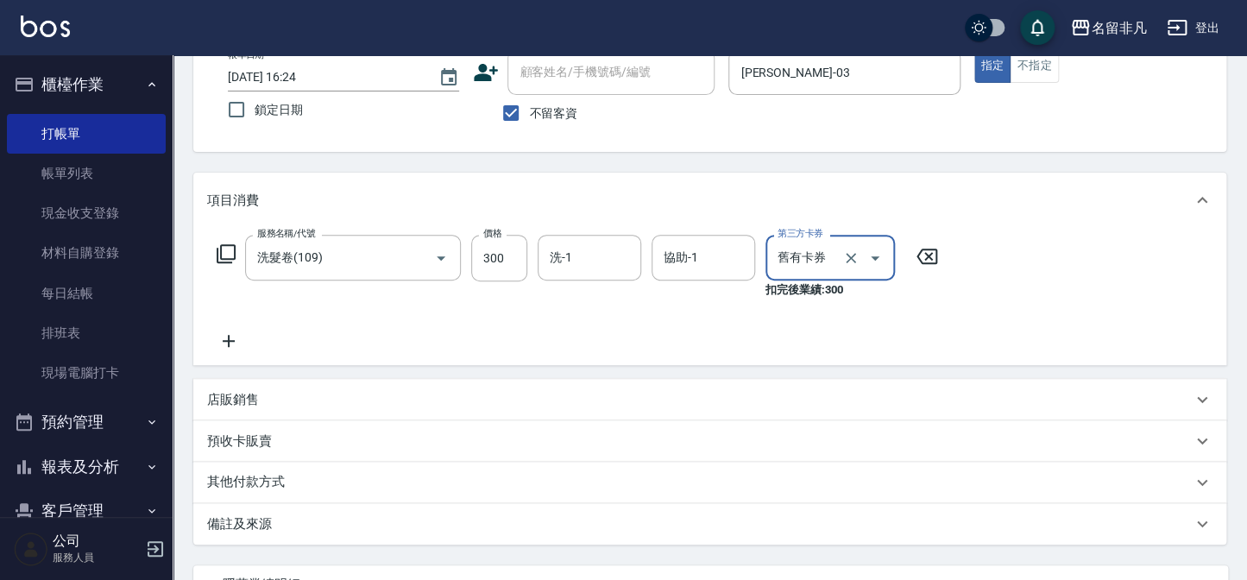
scroll to position [267, 0]
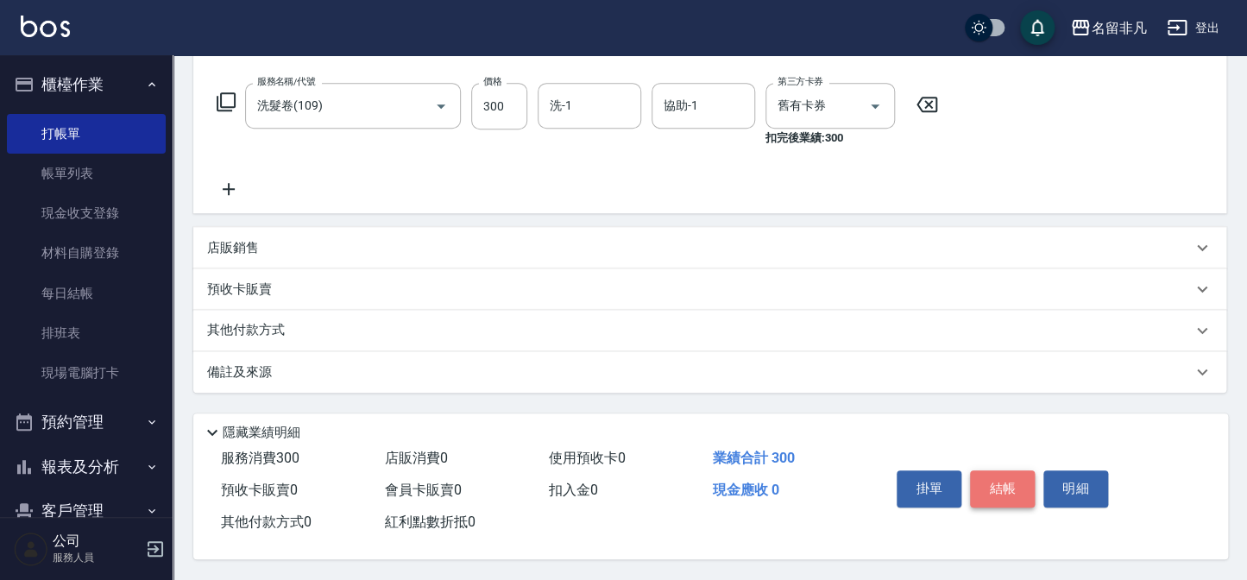
click at [1002, 481] on button "結帳" at bounding box center [1002, 488] width 65 height 36
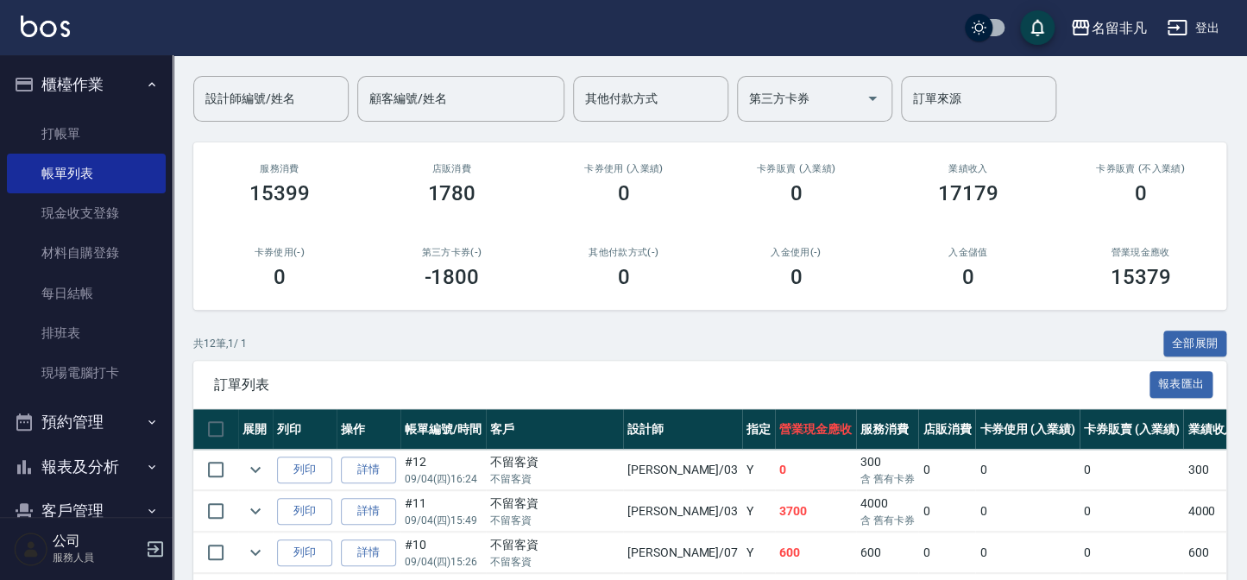
scroll to position [156, 0]
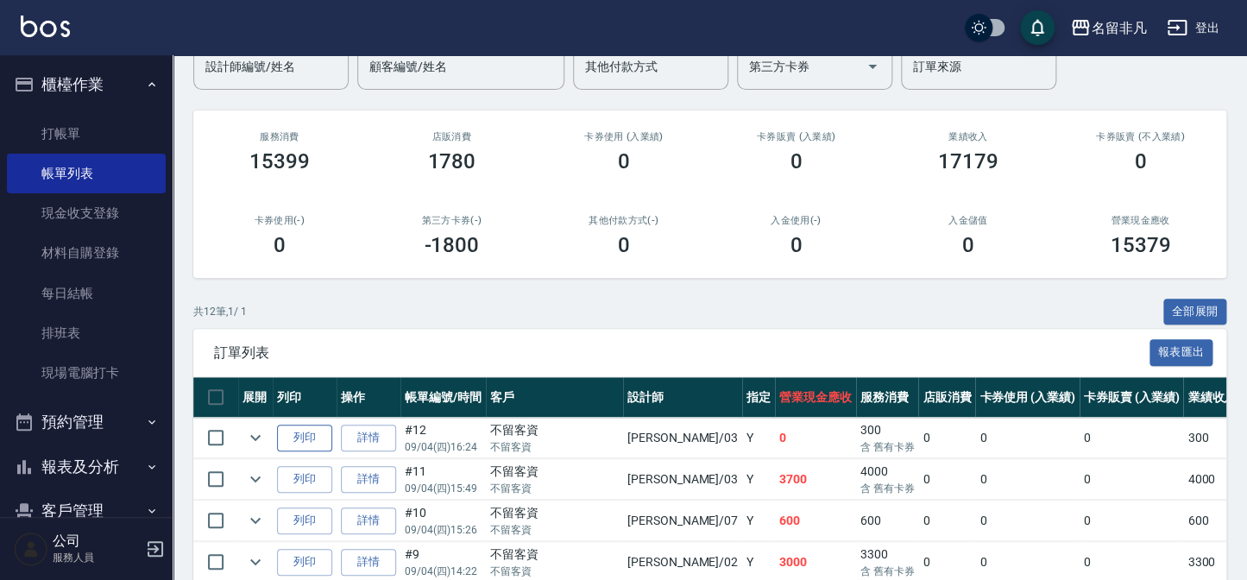
click at [305, 428] on button "列印" at bounding box center [304, 438] width 55 height 27
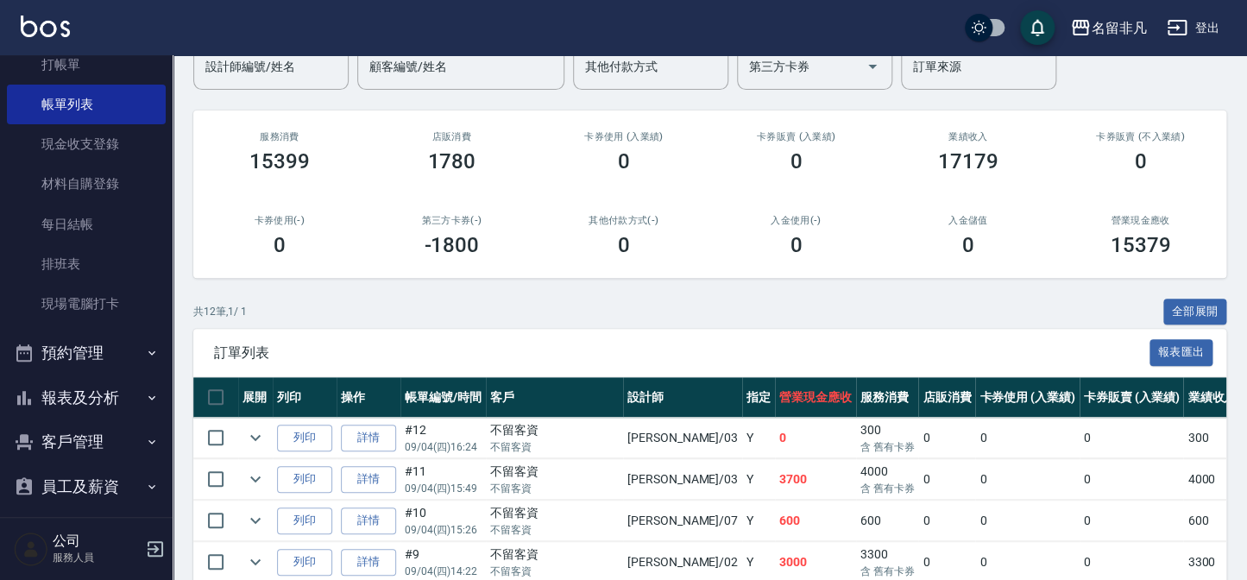
scroll to position [125, 0]
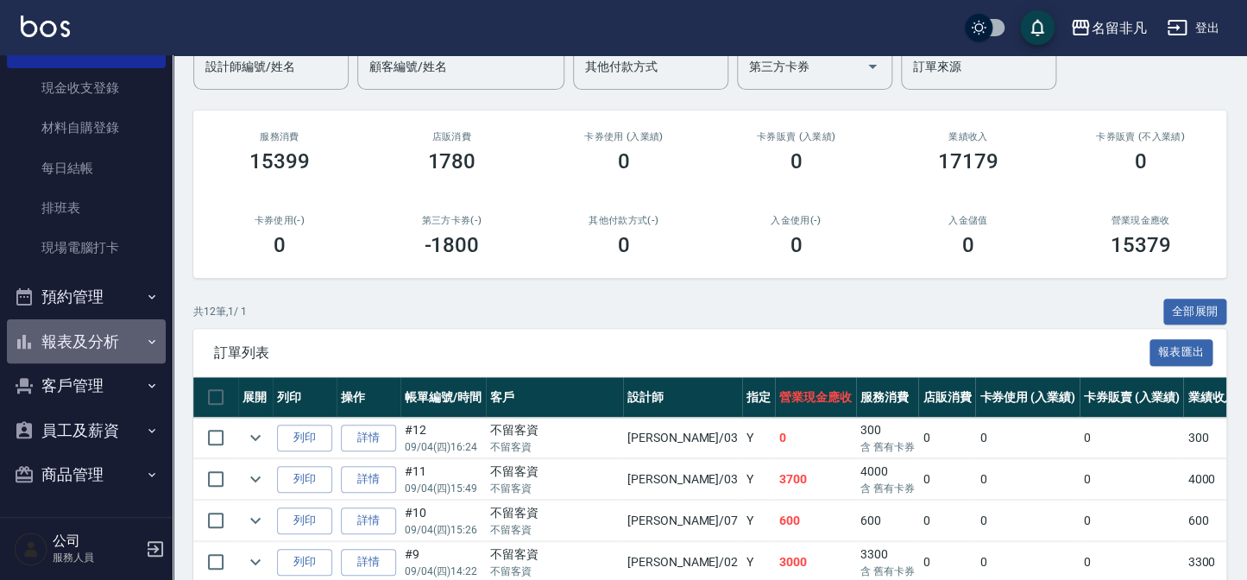
click at [87, 335] on button "報表及分析" at bounding box center [86, 341] width 159 height 45
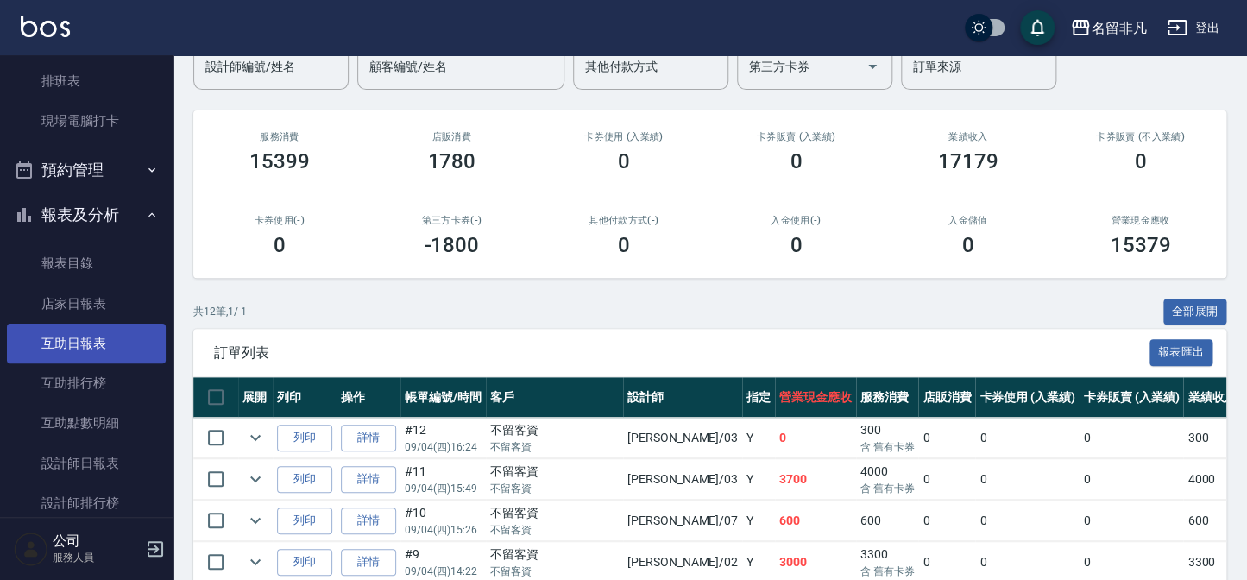
scroll to position [282, 0]
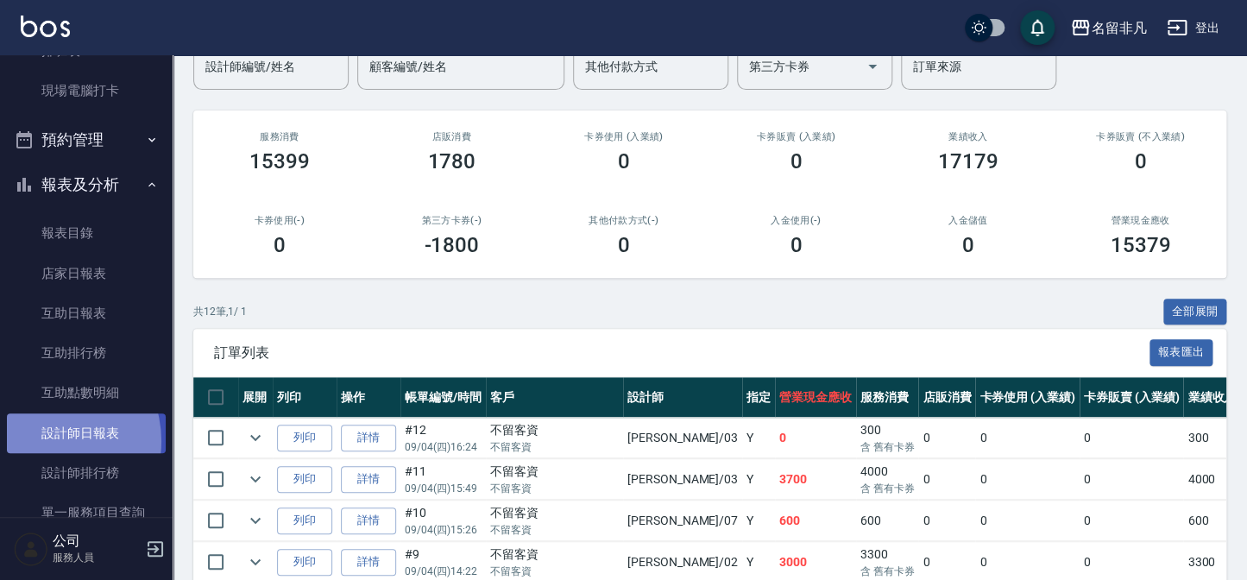
click at [42, 440] on link "設計師日報表" at bounding box center [86, 433] width 159 height 40
